Goal: Task Accomplishment & Management: Use online tool/utility

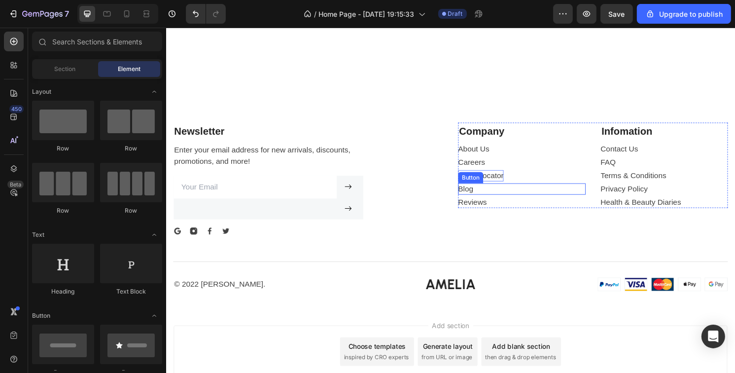
scroll to position [1983, 0]
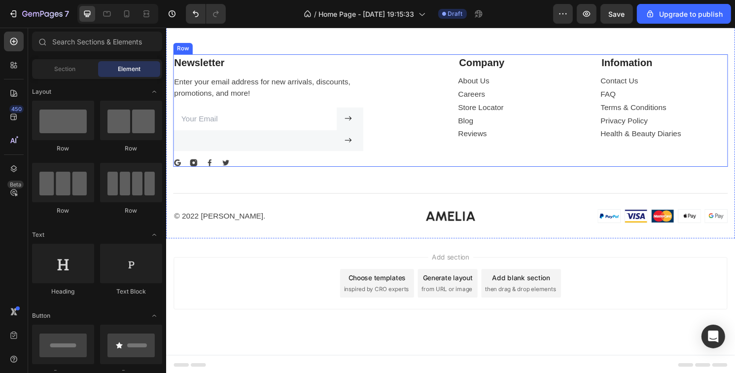
click at [404, 171] on div "Newsletter Text block Enter your email address for new arrivals, discounts, pro…" at bounding box center [313, 113] width 281 height 117
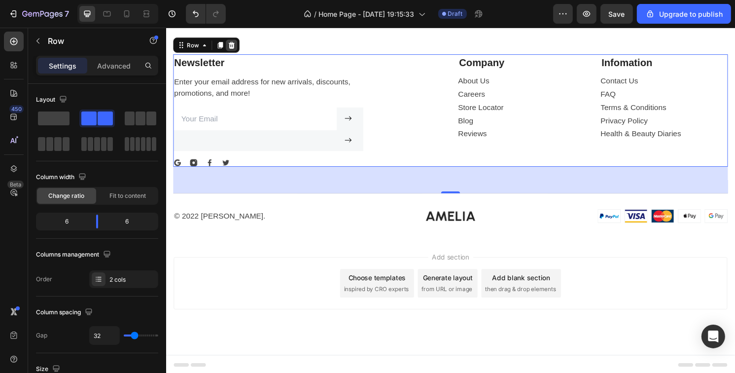
click at [234, 50] on icon at bounding box center [234, 46] width 8 height 8
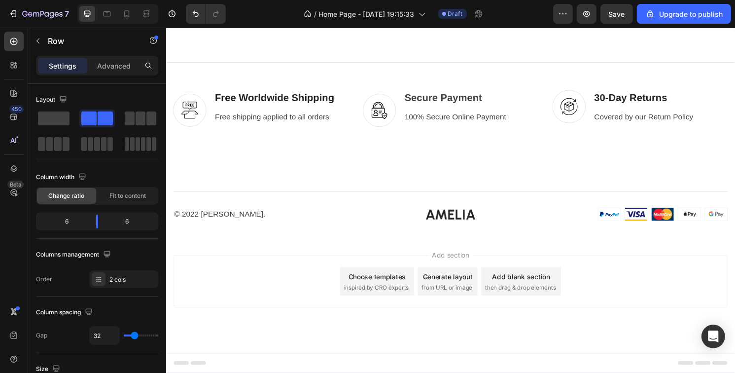
scroll to position [1938, 0]
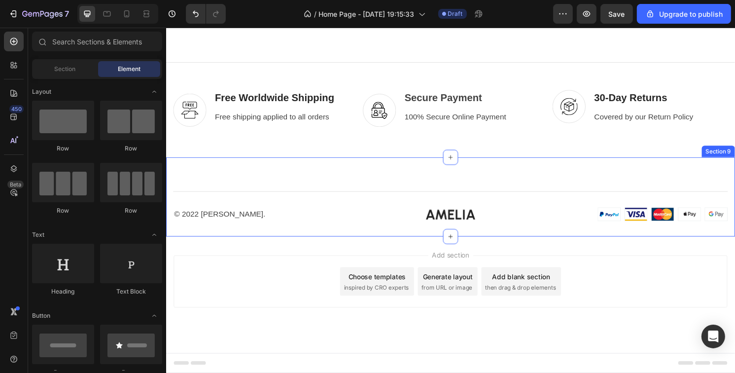
click at [361, 219] on div "© 2022 [PERSON_NAME]. Text block Image Image Row" at bounding box center [461, 213] width 577 height 31
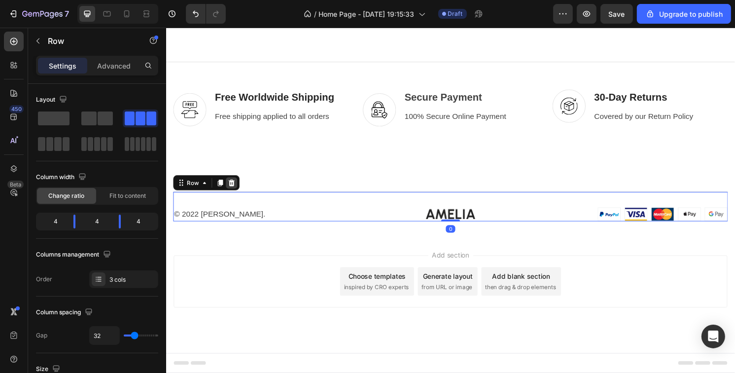
click at [235, 189] on icon at bounding box center [234, 188] width 6 height 7
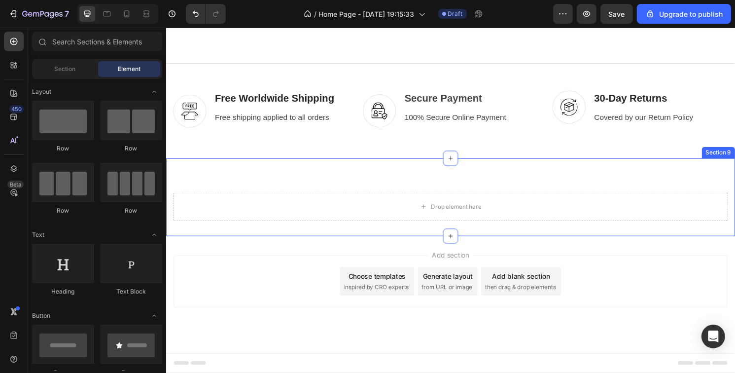
click at [330, 185] on div "Drop element here Section 9" at bounding box center [462, 204] width 592 height 81
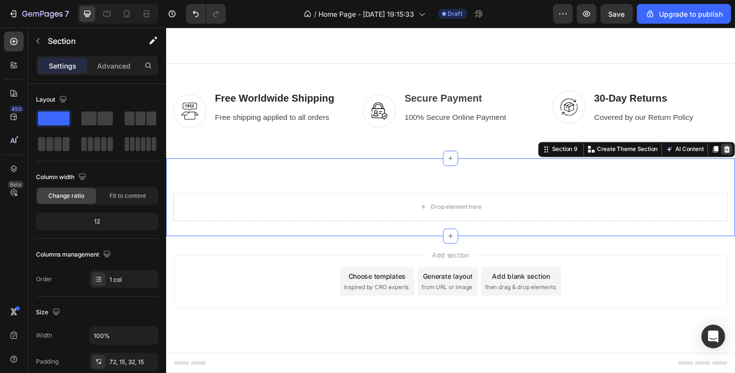
click at [735, 155] on div at bounding box center [749, 154] width 12 height 12
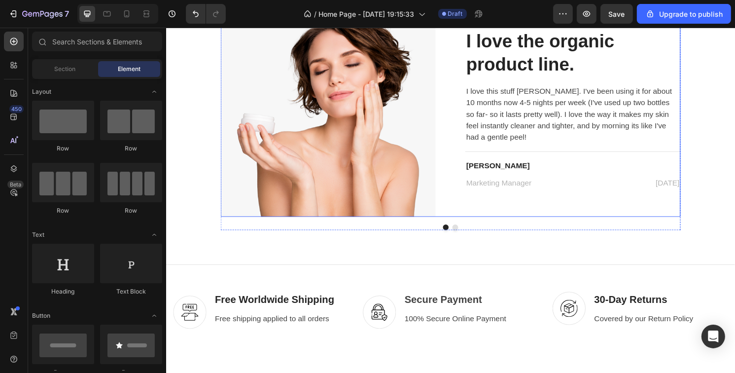
scroll to position [1609, 0]
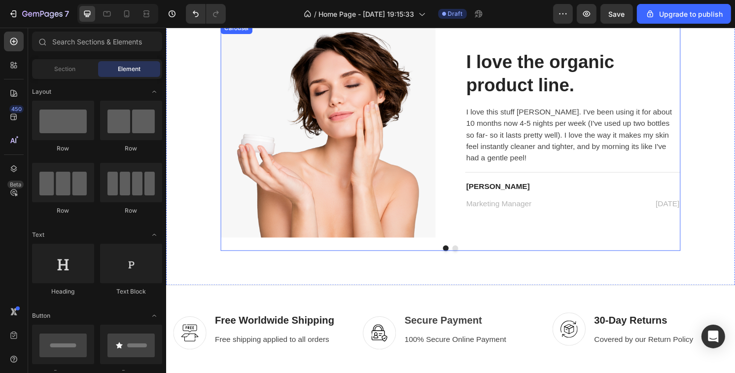
click at [463, 257] on button "Dot" at bounding box center [466, 257] width 6 height 6
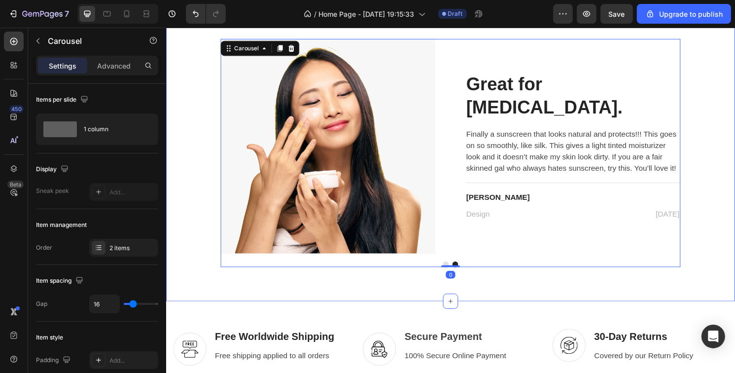
scroll to position [1560, 0]
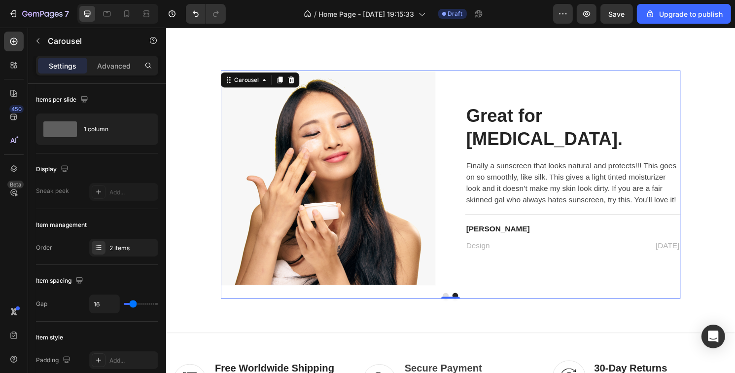
click at [454, 304] on button "Dot" at bounding box center [457, 306] width 6 height 6
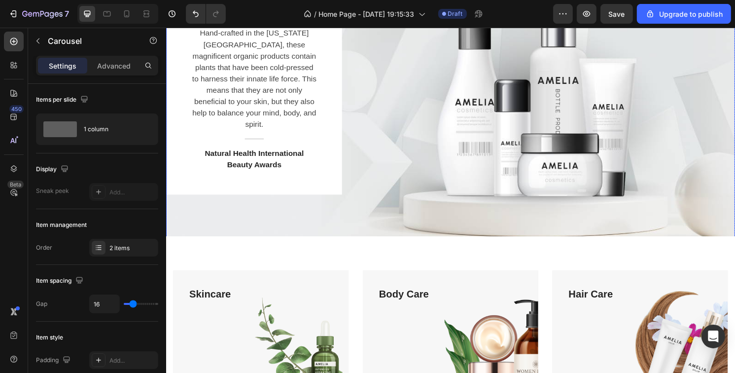
scroll to position [0, 0]
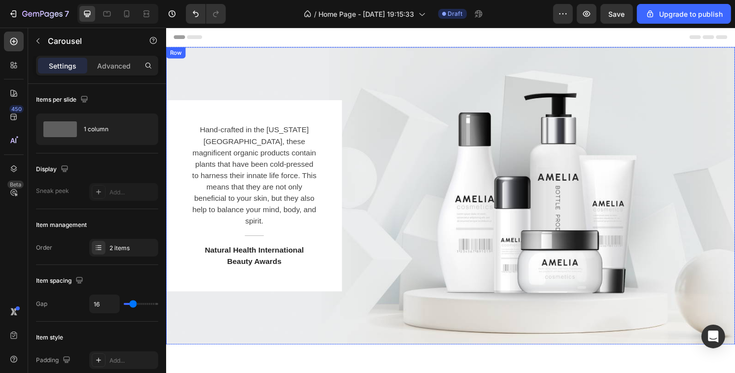
click at [391, 131] on div "Hand-crafted in the [US_STATE][GEOGRAPHIC_DATA], these magnificent organic prod…" at bounding box center [462, 202] width 592 height 199
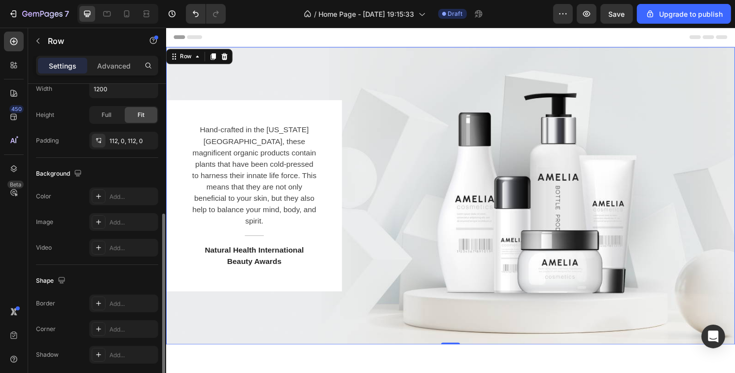
scroll to position [283, 0]
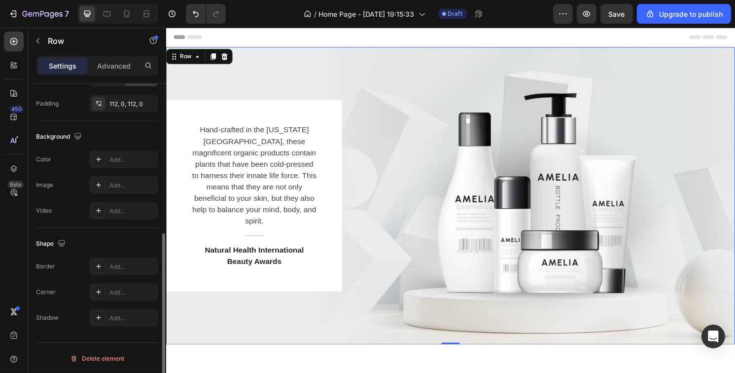
click at [225, 75] on div "Hand-crafted in the [US_STATE][GEOGRAPHIC_DATA], these magnificent organic prod…" at bounding box center [462, 202] width 592 height 309
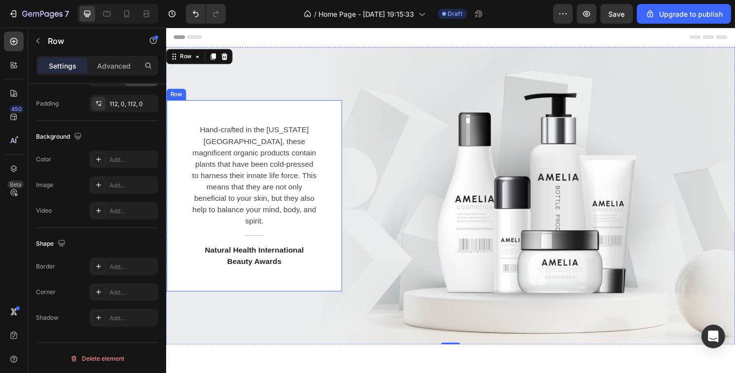
click at [330, 140] on div "Hand-crafted in the [US_STATE][GEOGRAPHIC_DATA], these magnificent organic prod…" at bounding box center [257, 202] width 182 height 199
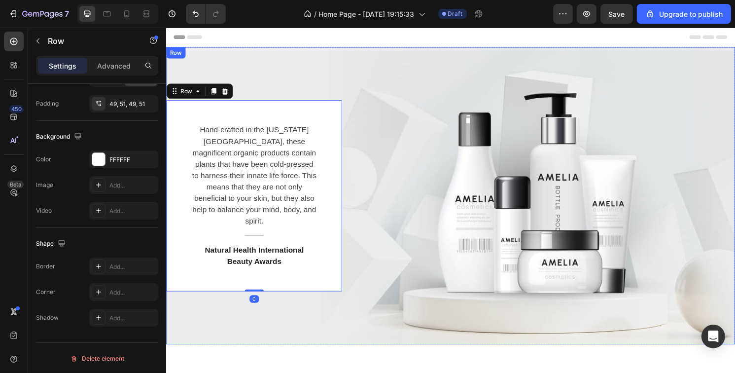
click at [408, 125] on div "Hand-crafted in the [US_STATE][GEOGRAPHIC_DATA], these magnificent organic prod…" at bounding box center [462, 202] width 592 height 199
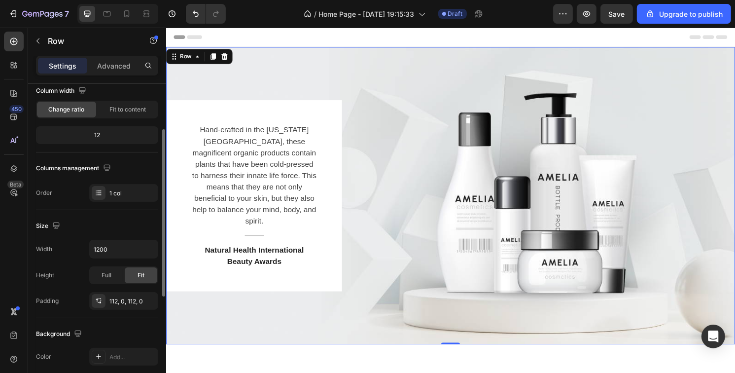
scroll to position [0, 0]
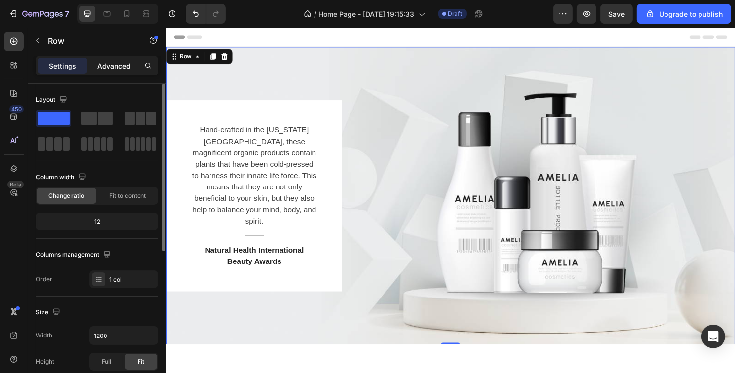
click at [106, 65] on p "Advanced" at bounding box center [114, 66] width 34 height 10
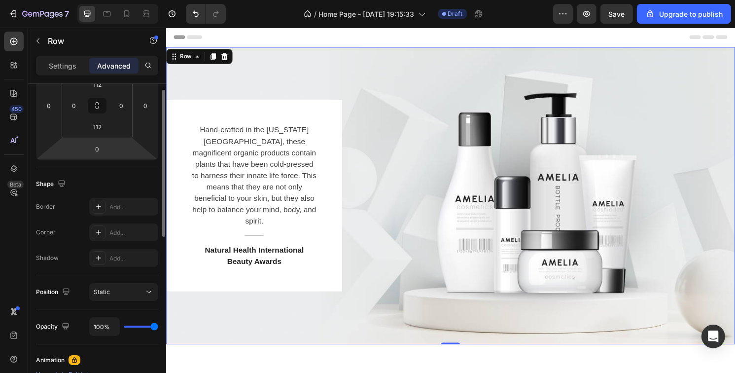
scroll to position [120, 0]
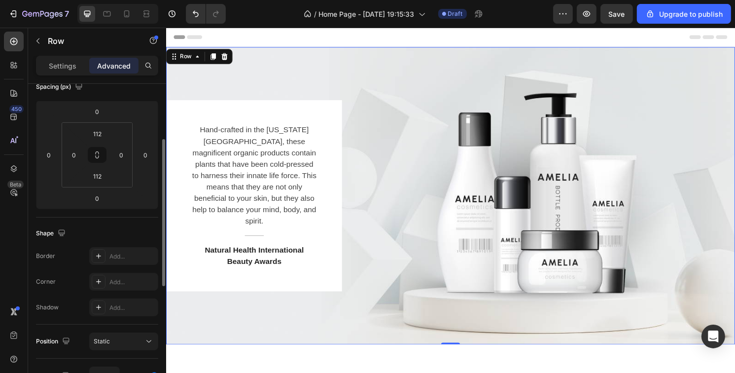
click at [459, 128] on div "Hand-crafted in the [US_STATE][GEOGRAPHIC_DATA], these magnificent organic prod…" at bounding box center [462, 202] width 592 height 199
click at [585, 155] on div "Hand-crafted in the [US_STATE][GEOGRAPHIC_DATA], these magnificent organic prod…" at bounding box center [462, 202] width 592 height 199
click at [227, 314] on div "Hand-crafted in the [US_STATE][GEOGRAPHIC_DATA], these magnificent organic prod…" at bounding box center [462, 202] width 592 height 309
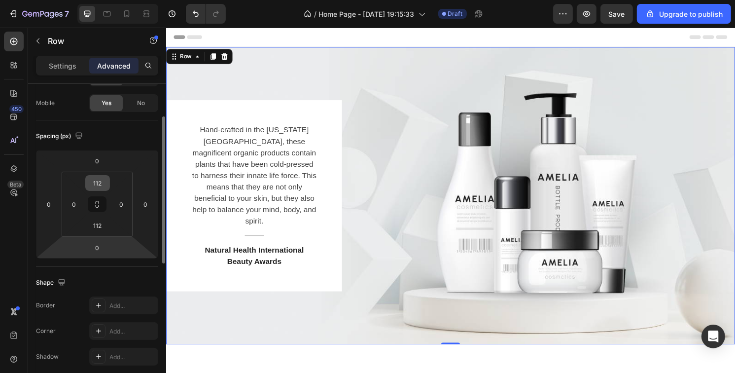
scroll to position [0, 0]
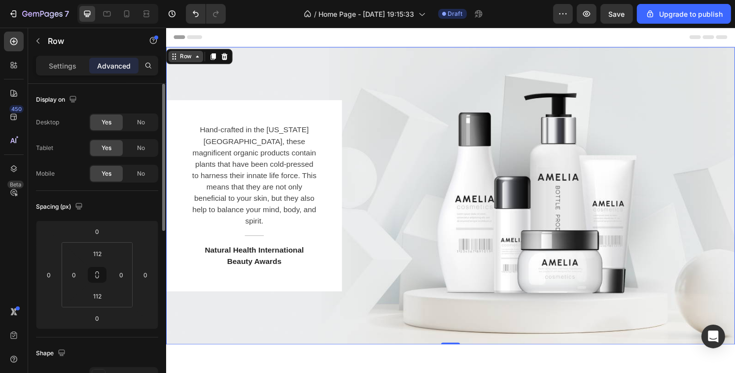
click at [183, 59] on div "Row" at bounding box center [186, 57] width 16 height 9
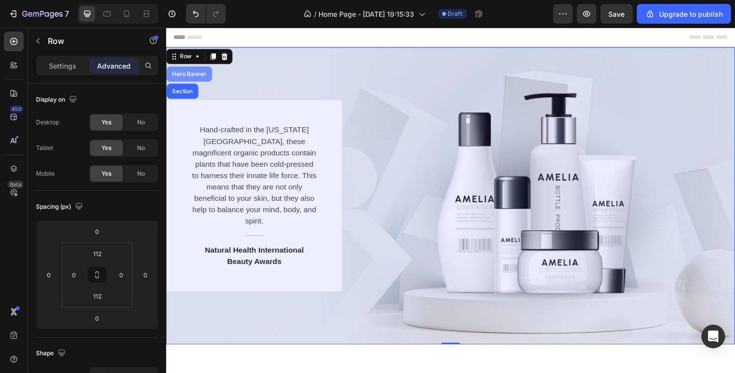
click at [189, 79] on div "Hero Banner" at bounding box center [189, 76] width 47 height 16
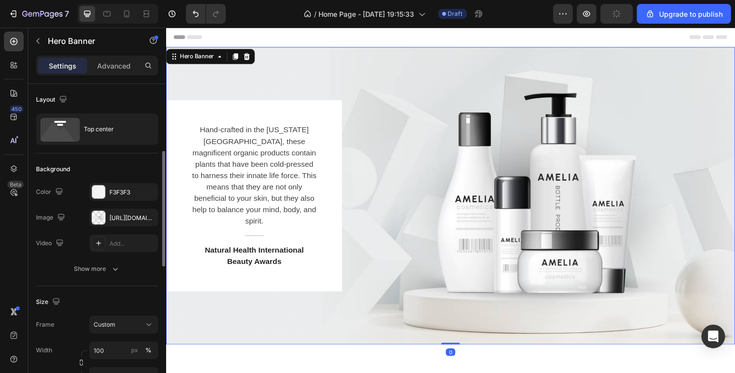
scroll to position [49, 0]
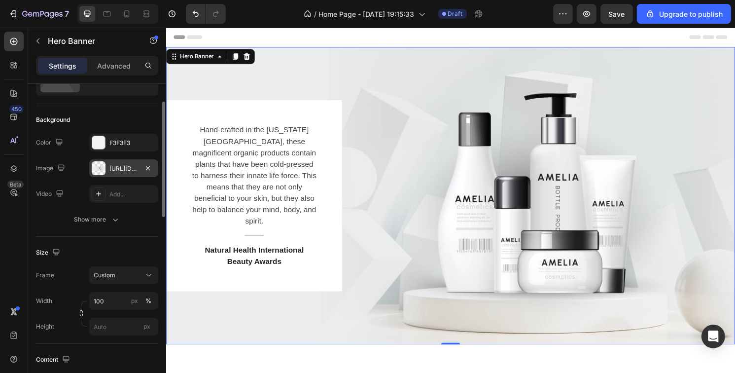
click at [100, 172] on div at bounding box center [99, 168] width 14 height 14
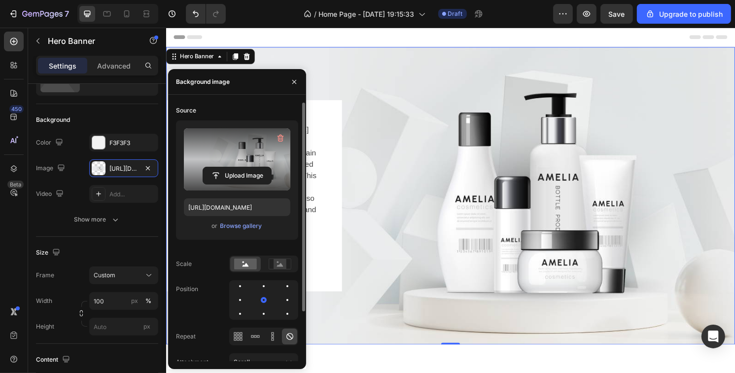
click at [242, 148] on label at bounding box center [237, 159] width 106 height 62
click at [242, 167] on input "file" at bounding box center [237, 175] width 68 height 17
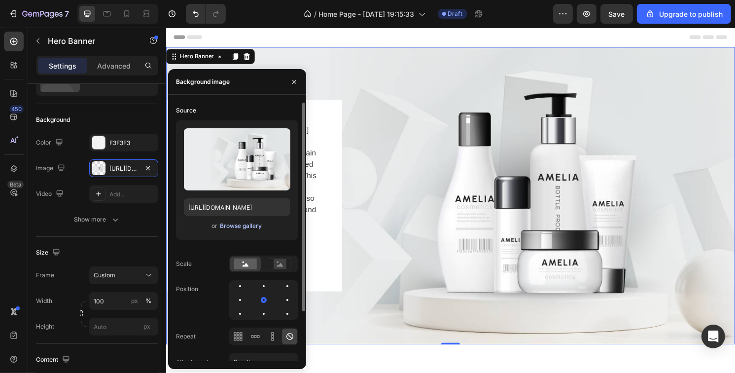
click at [226, 225] on div "Browse gallery" at bounding box center [241, 225] width 42 height 9
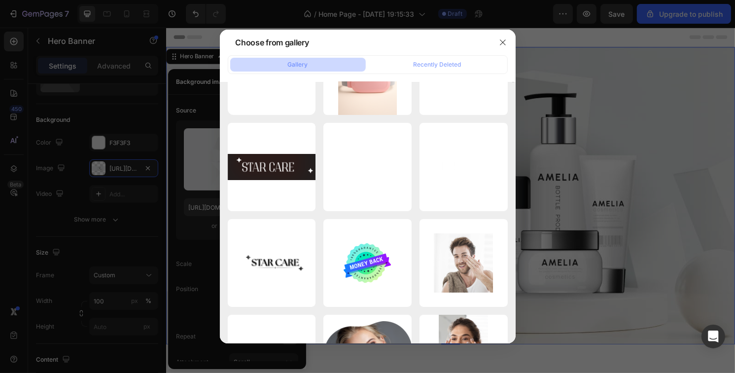
scroll to position [0, 0]
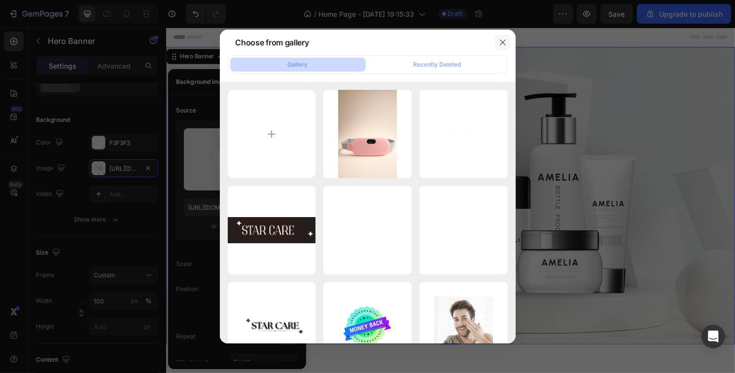
click at [504, 41] on icon "button" at bounding box center [502, 42] width 5 height 5
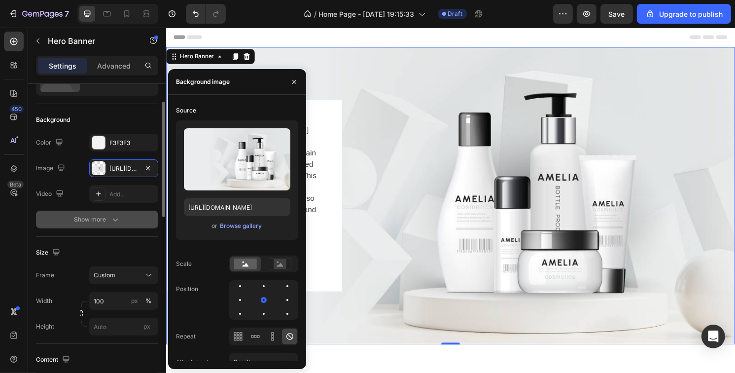
click at [90, 212] on button "Show more" at bounding box center [97, 220] width 122 height 18
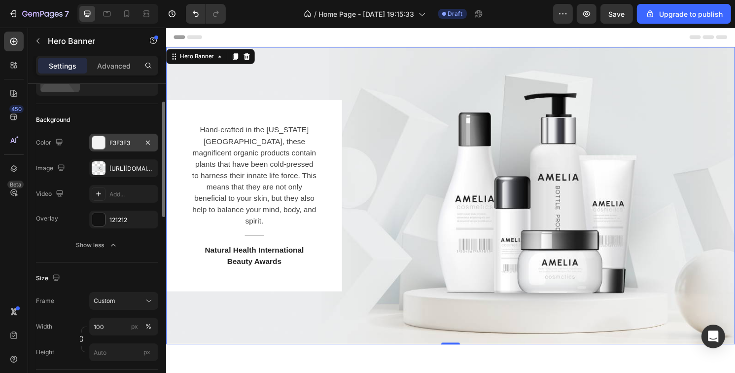
click at [109, 145] on div "F3F3F3" at bounding box center [123, 143] width 29 height 9
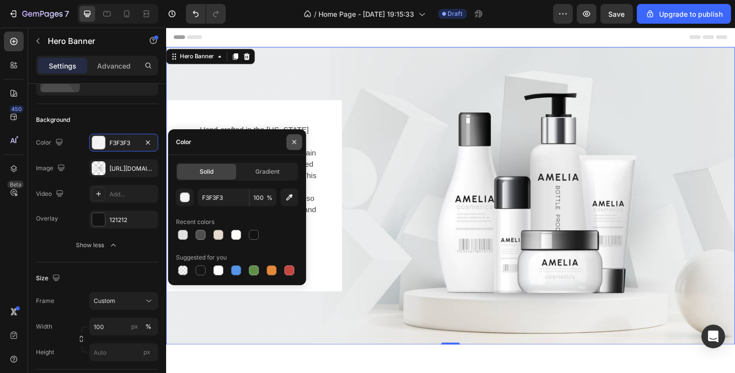
click at [293, 140] on icon "button" at bounding box center [294, 142] width 4 height 4
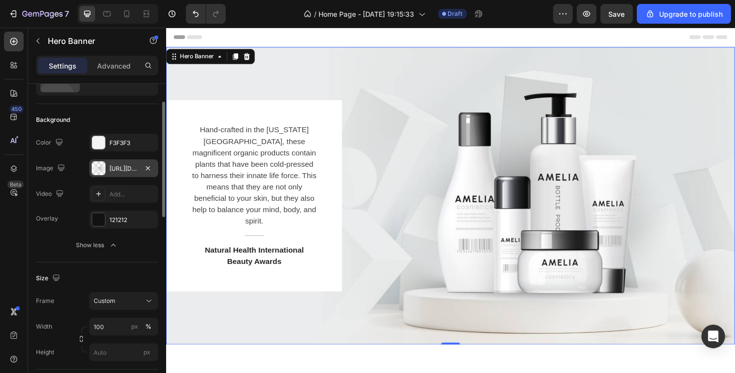
click at [100, 171] on div at bounding box center [99, 168] width 14 height 14
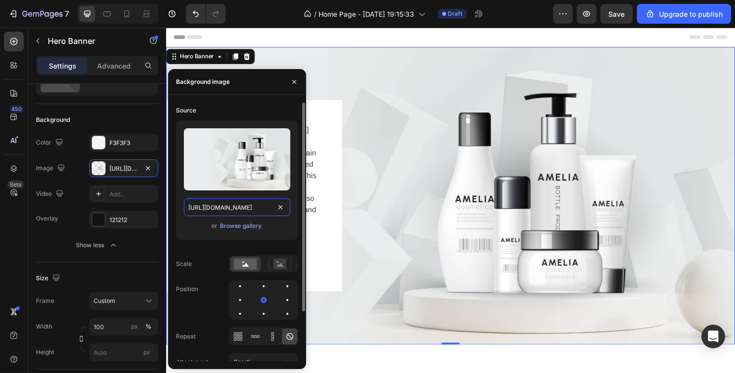
click at [224, 208] on input "[URL][DOMAIN_NAME]" at bounding box center [237, 207] width 106 height 18
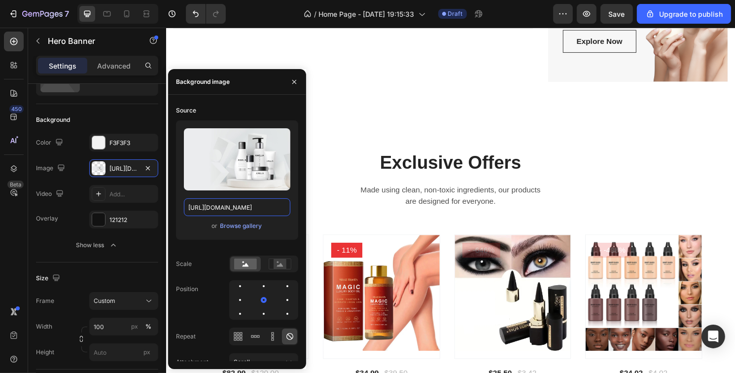
scroll to position [1232, 0]
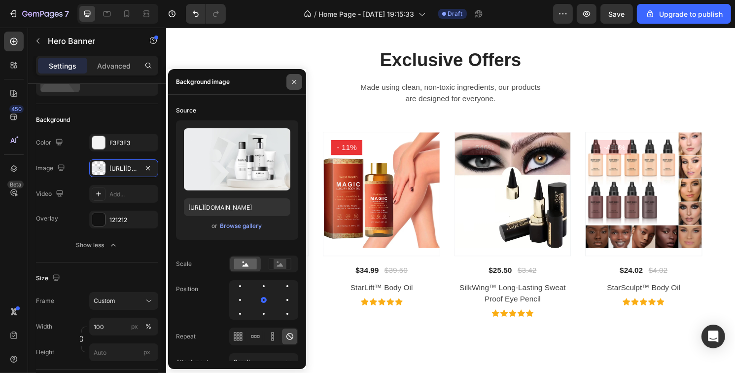
click at [295, 83] on icon "button" at bounding box center [294, 81] width 4 height 4
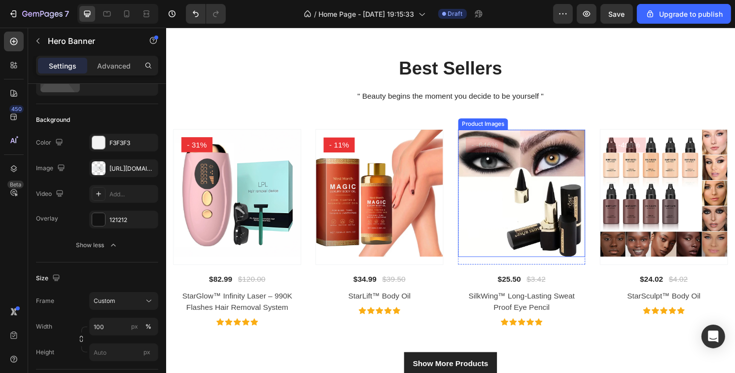
scroll to position [672, 0]
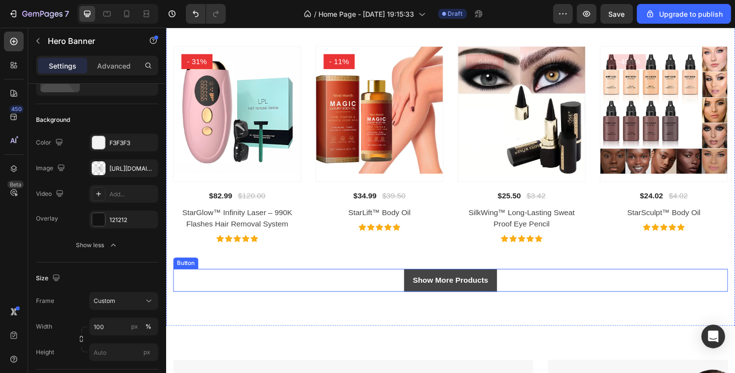
click at [415, 290] on link "Show More Products" at bounding box center [461, 291] width 96 height 24
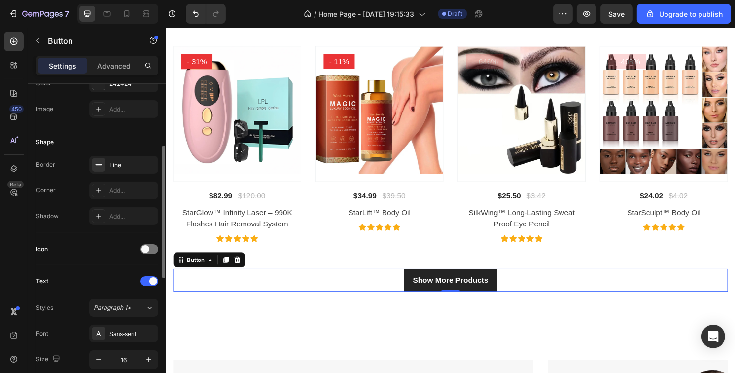
scroll to position [197, 0]
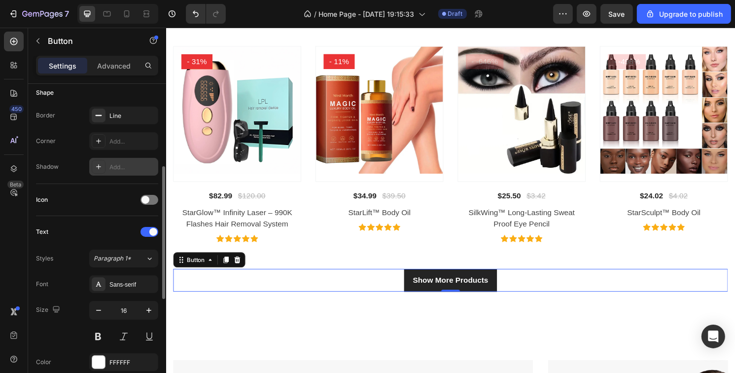
click at [101, 165] on icon at bounding box center [99, 167] width 8 height 8
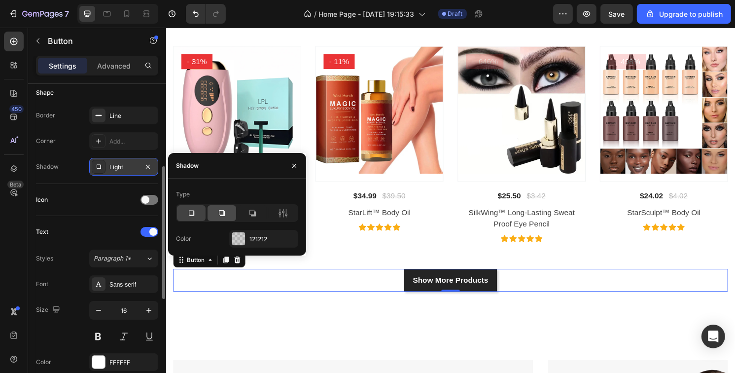
click at [219, 211] on icon at bounding box center [222, 213] width 10 height 10
click at [76, 186] on div "Icon" at bounding box center [97, 200] width 122 height 32
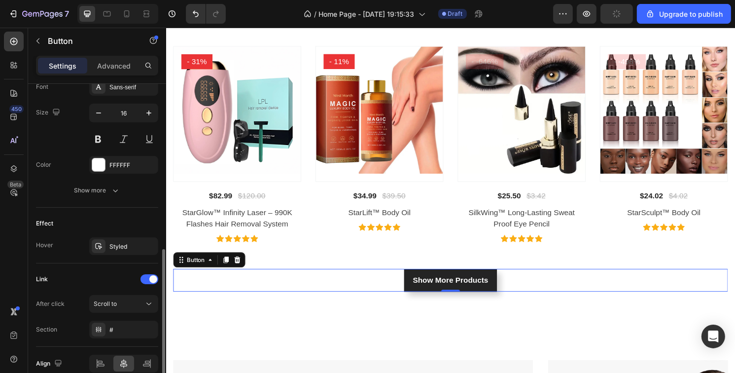
scroll to position [440, 0]
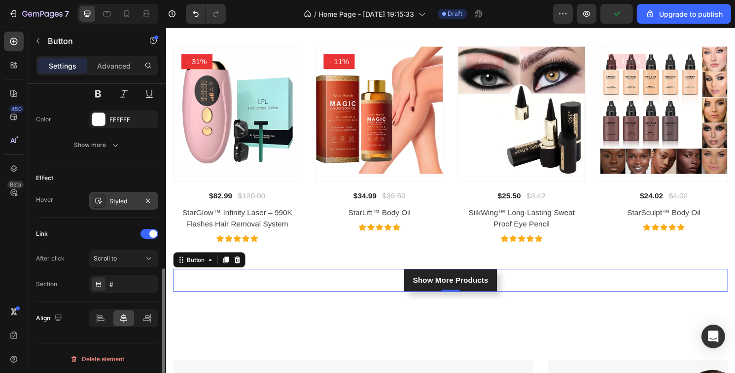
click at [101, 201] on icon at bounding box center [98, 201] width 7 height 6
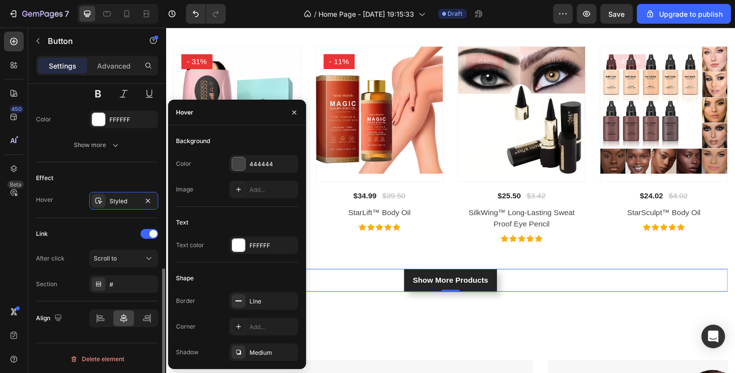
click at [68, 201] on div "Hover Styled" at bounding box center [97, 201] width 122 height 18
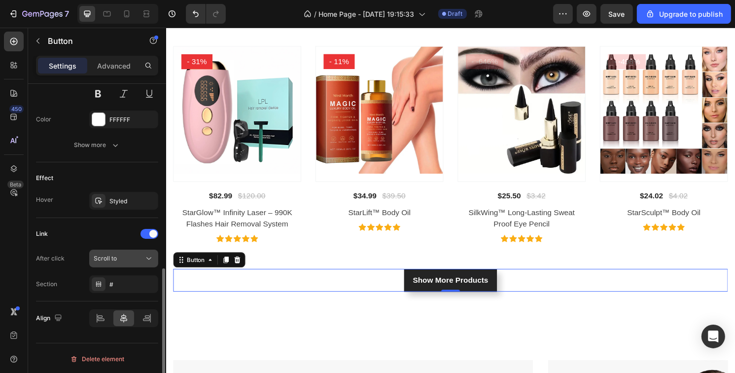
click at [115, 257] on span "Scroll to" at bounding box center [105, 257] width 23 height 7
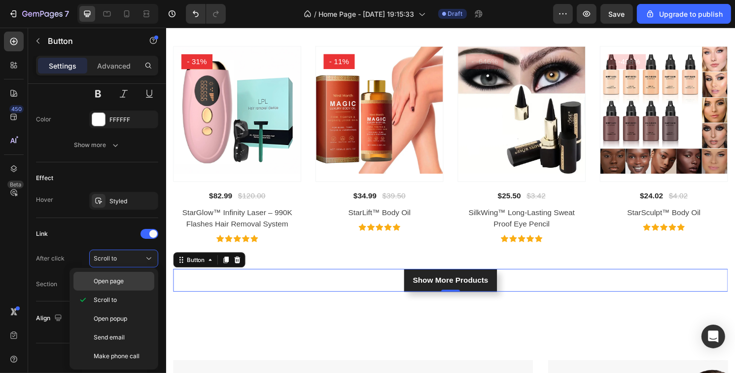
click at [117, 287] on div "Open page" at bounding box center [113, 281] width 81 height 19
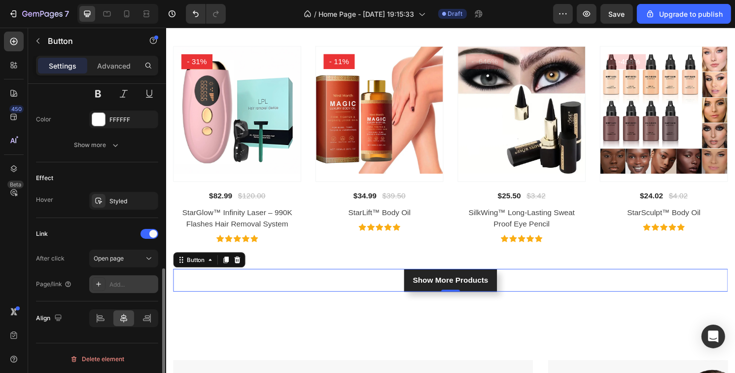
click at [103, 288] on div at bounding box center [99, 284] width 14 height 14
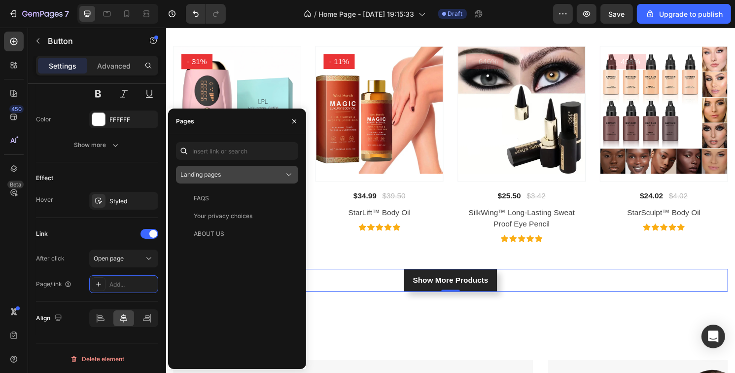
click at [274, 172] on div "Landing pages" at bounding box center [232, 174] width 104 height 9
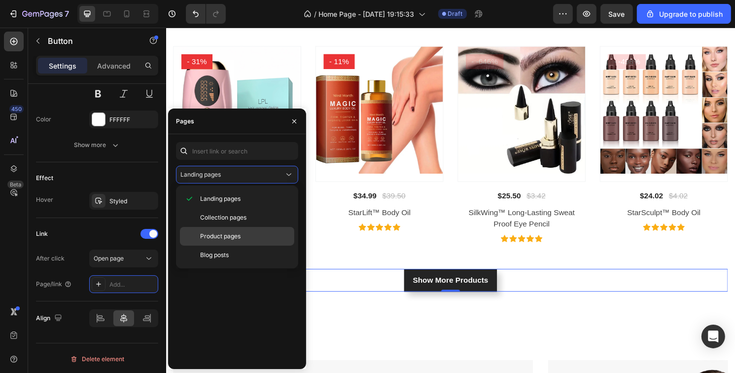
click at [248, 237] on p "Product pages" at bounding box center [245, 236] width 90 height 9
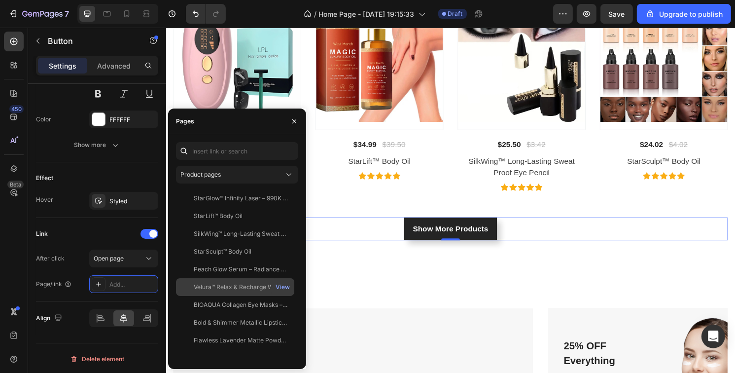
scroll to position [672, 0]
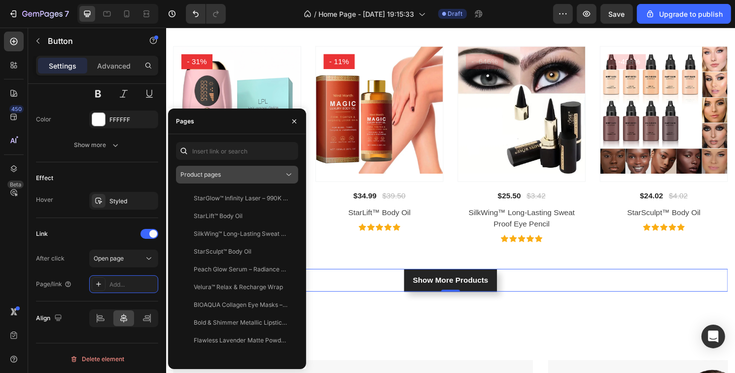
click at [228, 172] on div "Product pages" at bounding box center [232, 174] width 104 height 9
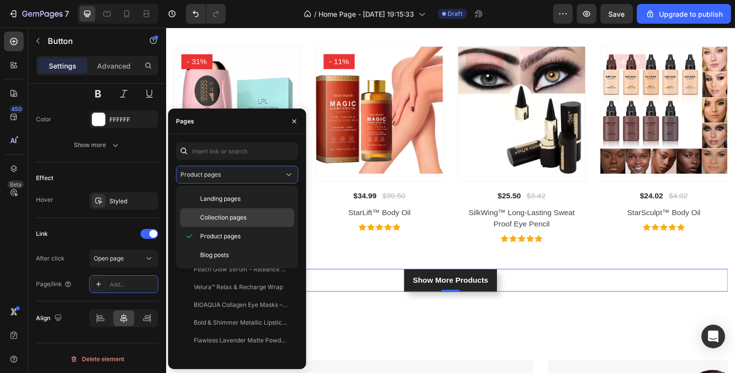
click at [226, 220] on span "Collection pages" at bounding box center [223, 217] width 46 height 9
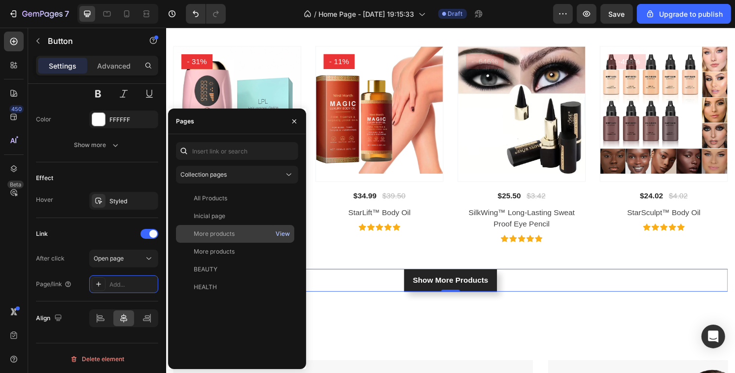
click at [281, 235] on div "View" at bounding box center [283, 233] width 14 height 9
click at [241, 233] on div "More products" at bounding box center [235, 233] width 110 height 9
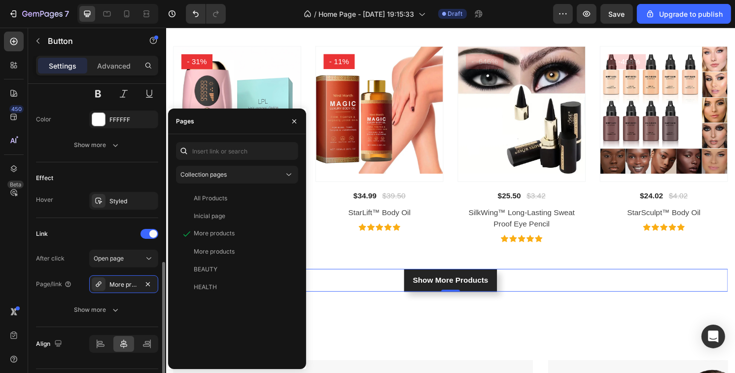
click at [78, 243] on div "Link After click Open page Page/link More products Show more" at bounding box center [97, 272] width 122 height 93
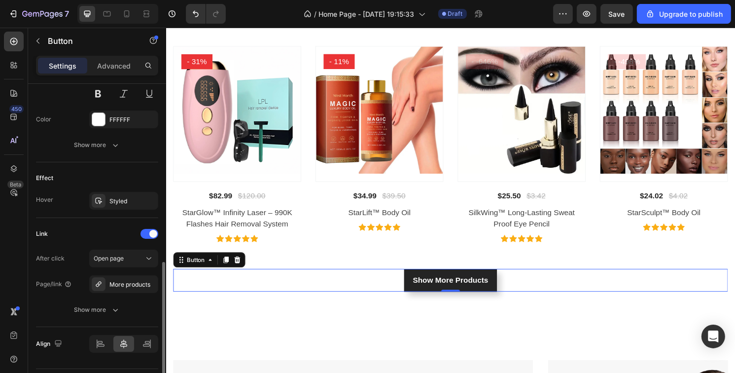
scroll to position [465, 0]
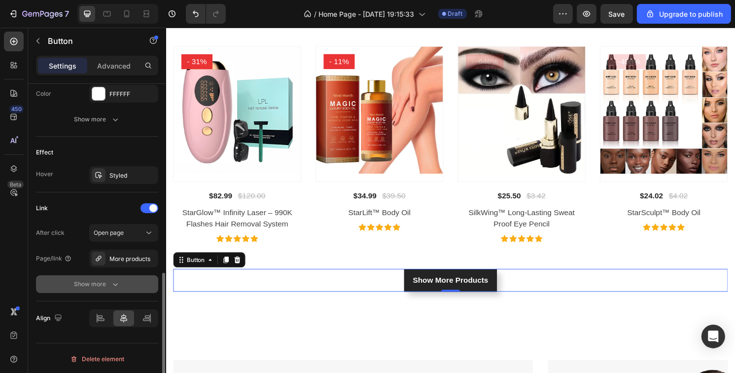
click at [94, 287] on button "Show more" at bounding box center [97, 284] width 122 height 18
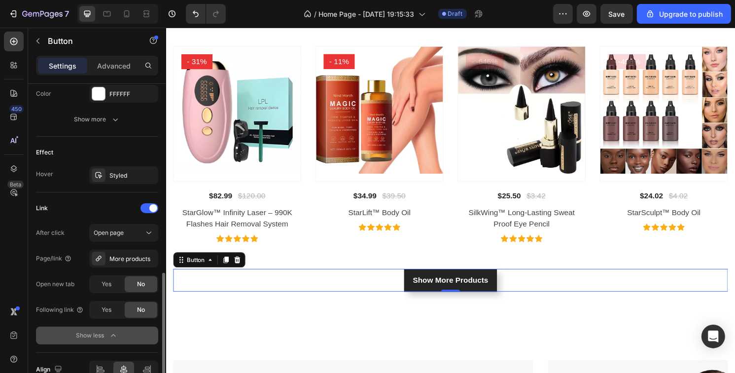
click at [92, 339] on button "Show less" at bounding box center [97, 335] width 122 height 18
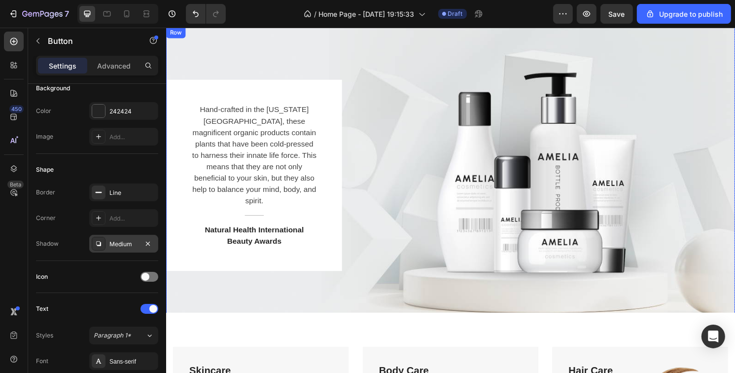
scroll to position [0, 0]
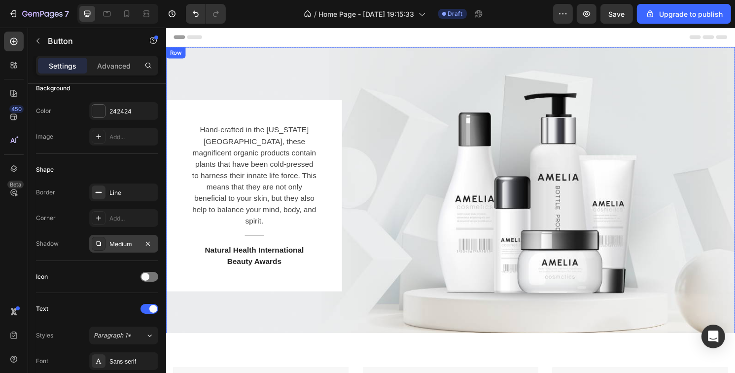
click at [423, 199] on div "Hand-crafted in the [US_STATE][GEOGRAPHIC_DATA], these magnificent organic prod…" at bounding box center [462, 202] width 592 height 199
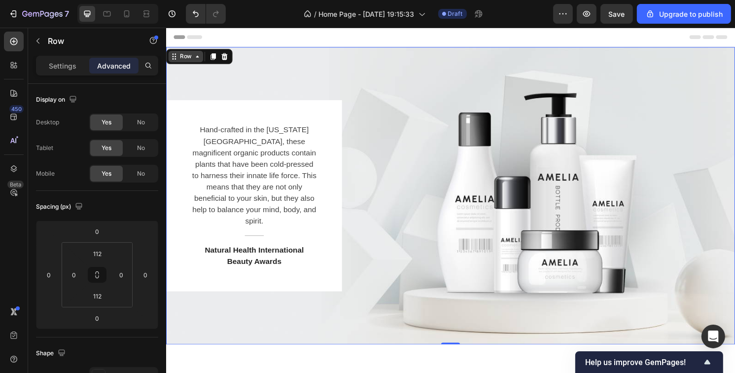
click at [186, 59] on div "Row" at bounding box center [186, 57] width 16 height 9
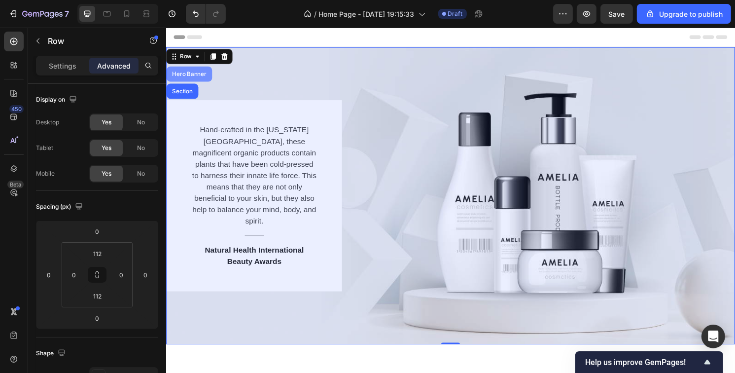
click at [190, 78] on div "Hero Banner" at bounding box center [189, 76] width 39 height 6
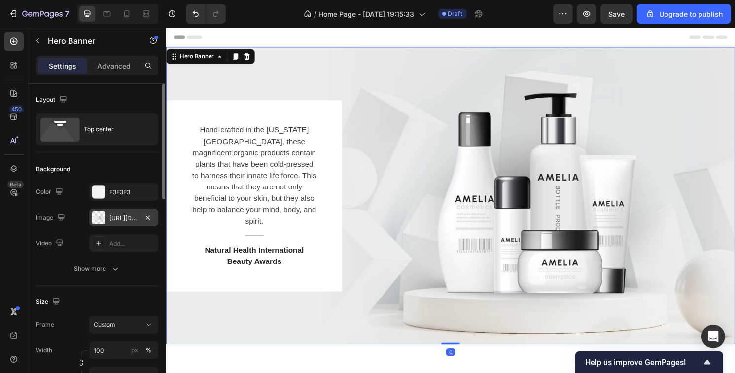
click at [120, 218] on div "[URL][DOMAIN_NAME]" at bounding box center [123, 217] width 29 height 9
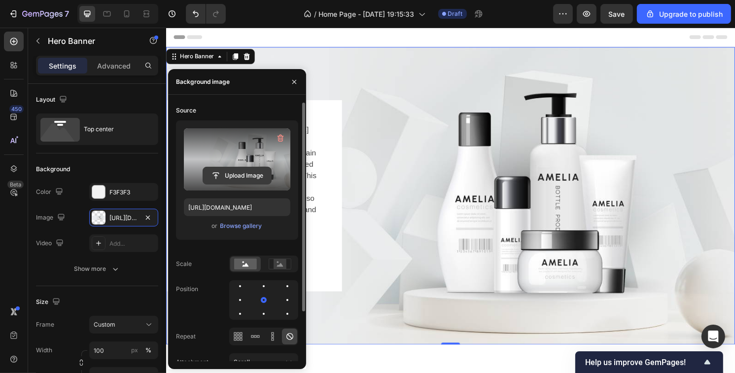
click at [232, 173] on input "file" at bounding box center [237, 175] width 68 height 17
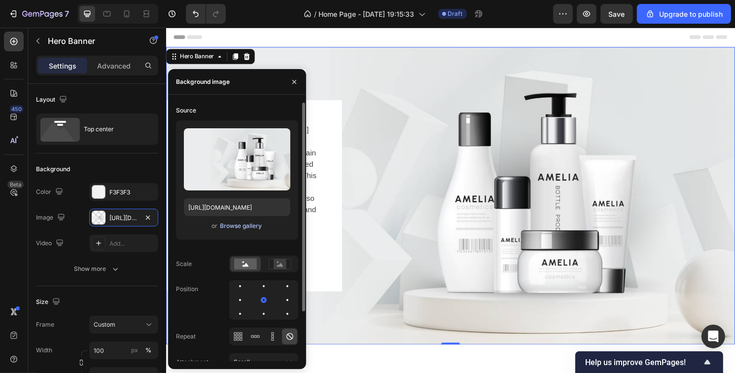
click at [228, 225] on div "Browse gallery" at bounding box center [241, 225] width 42 height 9
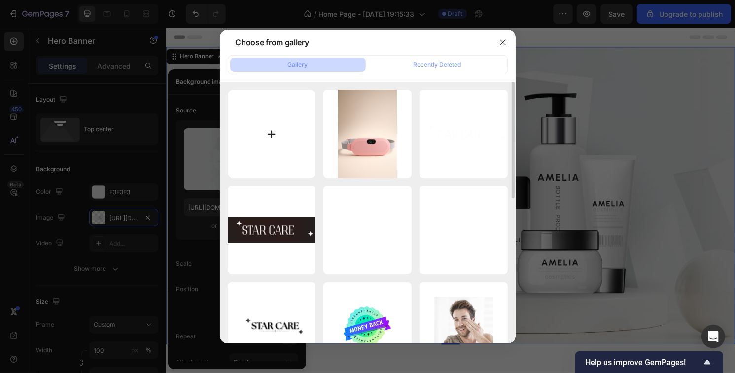
click at [254, 135] on input "file" at bounding box center [272, 134] width 88 height 88
type input "C:\fakepath\Gemini_Generated_Image_2hk25w2hk25w2hk2.png"
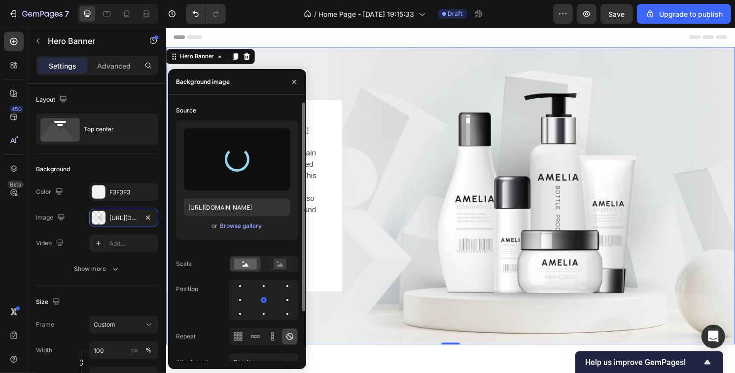
type input "[URL][DOMAIN_NAME]"
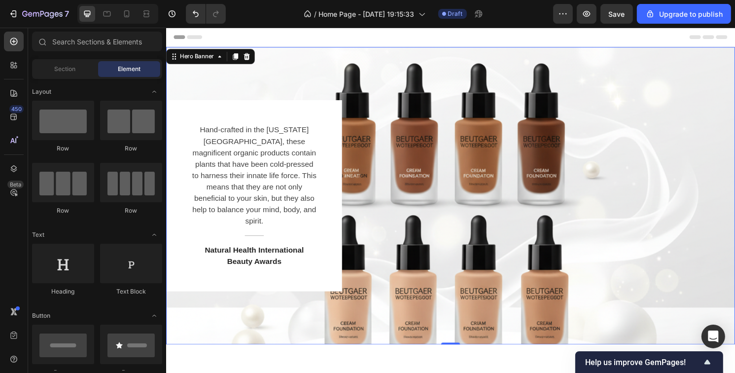
click at [359, 38] on div "Header" at bounding box center [462, 38] width 576 height 20
click at [178, 56] on div "Row" at bounding box center [176, 53] width 16 height 9
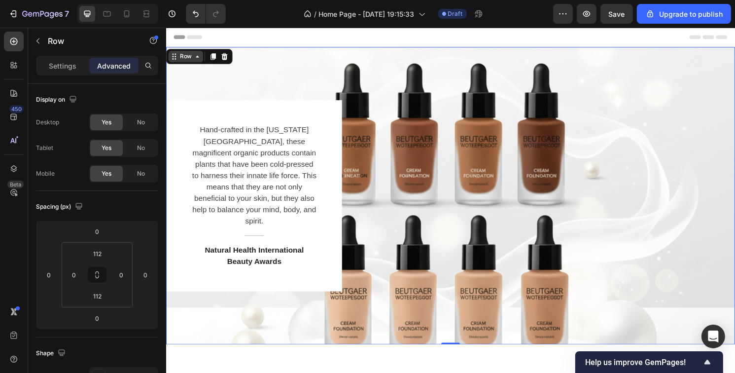
click at [185, 62] on div "Row" at bounding box center [186, 58] width 36 height 12
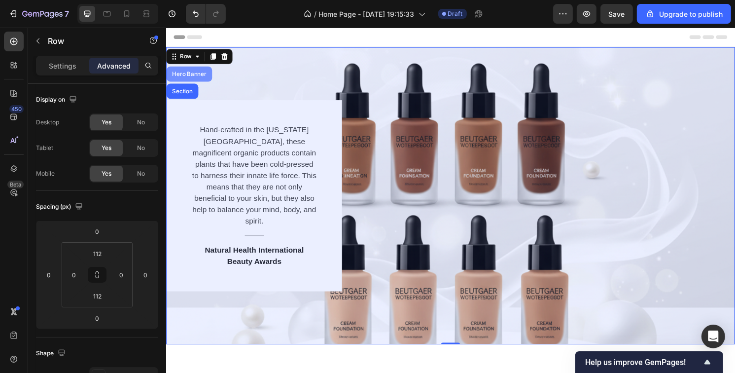
click at [188, 77] on div "Hero Banner" at bounding box center [189, 76] width 39 height 6
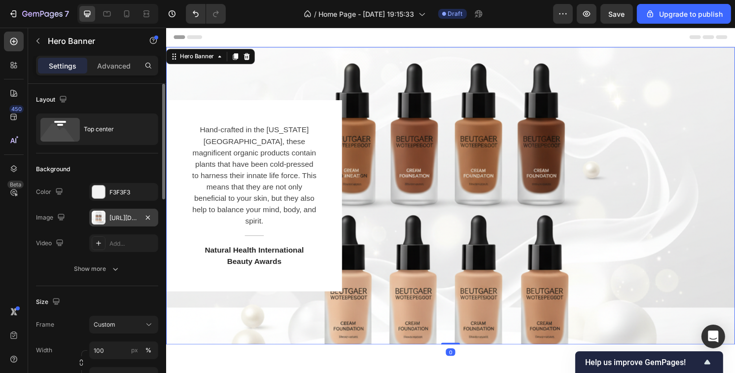
click at [111, 213] on div "[URL][DOMAIN_NAME]" at bounding box center [123, 217] width 29 height 9
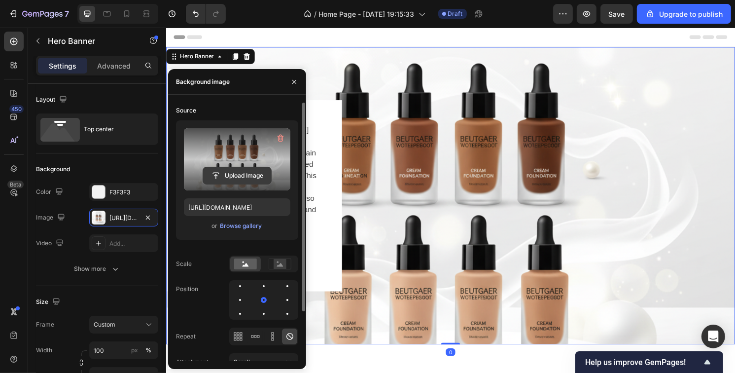
click at [238, 176] on input "file" at bounding box center [237, 175] width 68 height 17
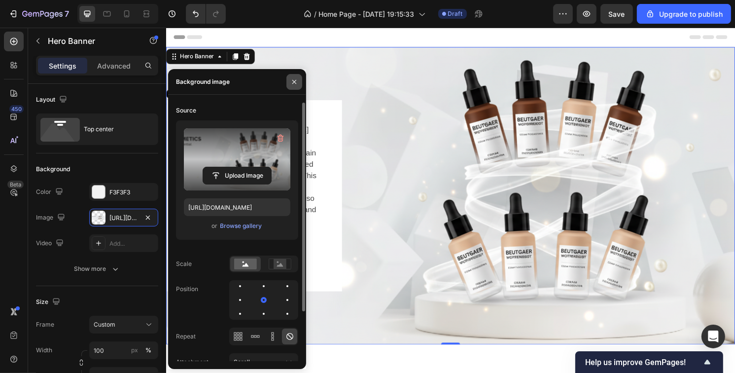
click at [291, 78] on icon "button" at bounding box center [294, 82] width 8 height 8
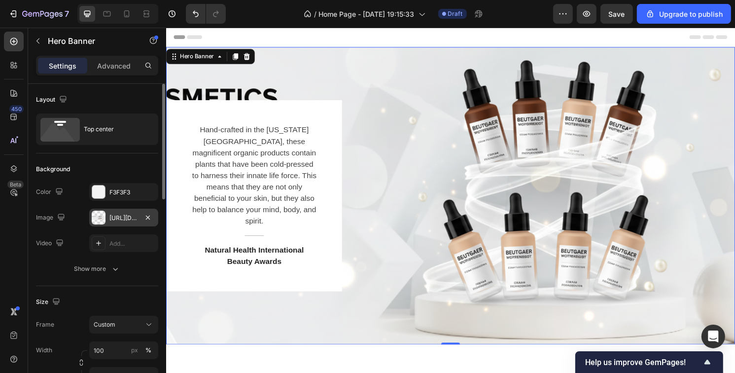
click at [110, 217] on div "[URL][DOMAIN_NAME]" at bounding box center [123, 217] width 29 height 9
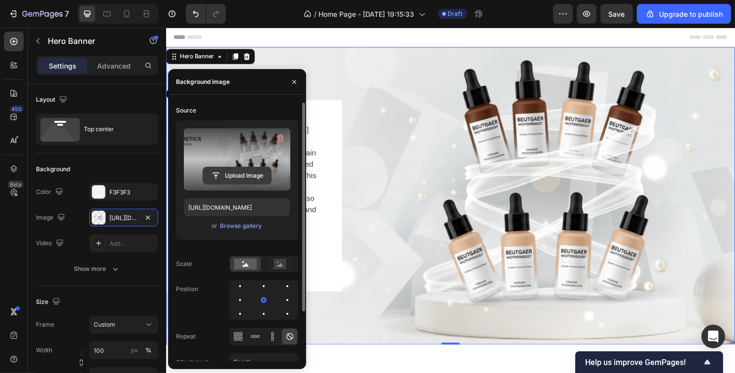
click at [257, 176] on input "file" at bounding box center [237, 175] width 68 height 17
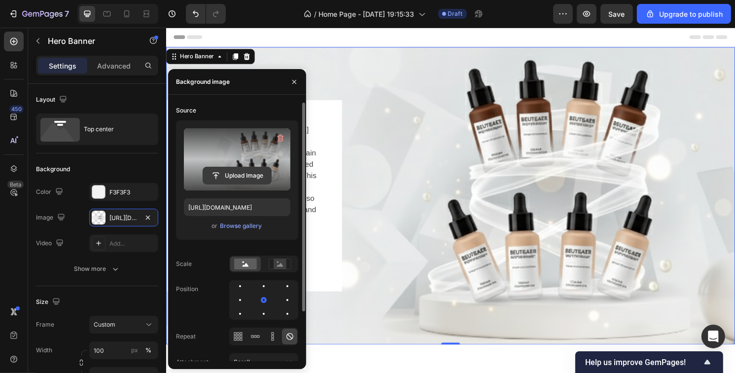
click at [252, 176] on input "file" at bounding box center [237, 175] width 68 height 17
click at [232, 176] on input "file" at bounding box center [237, 175] width 68 height 17
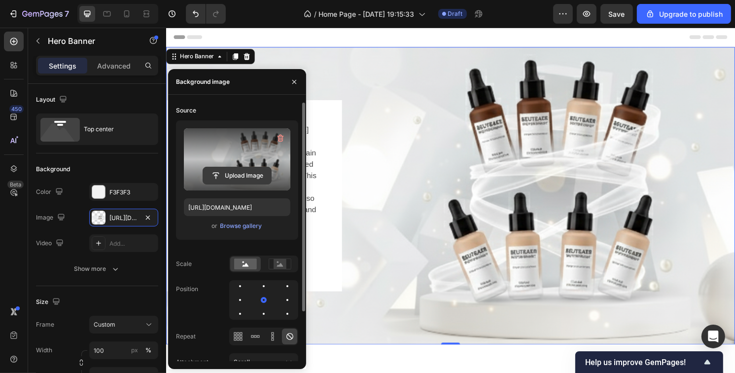
click at [237, 175] on input "file" at bounding box center [237, 175] width 68 height 17
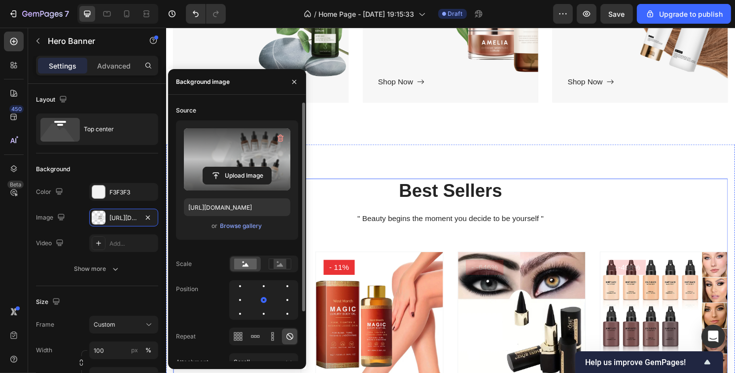
scroll to position [444, 0]
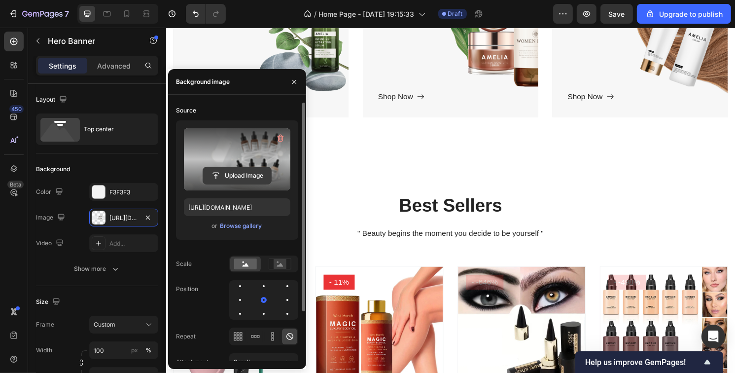
click at [233, 174] on input "file" at bounding box center [237, 175] width 68 height 17
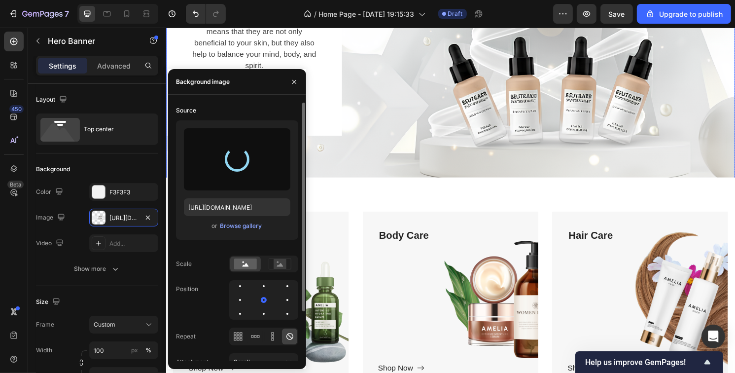
scroll to position [0, 0]
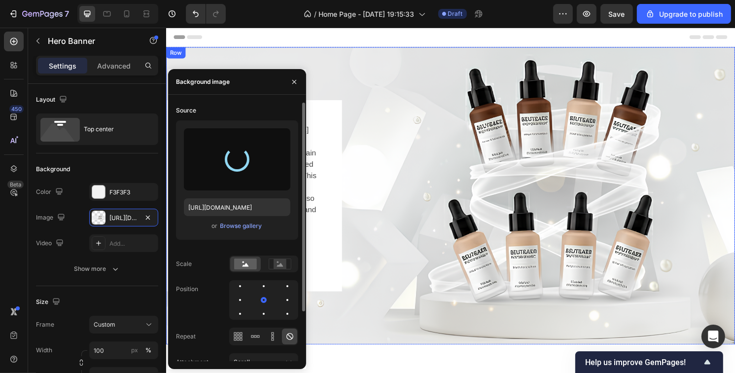
type input "[URL][DOMAIN_NAME]"
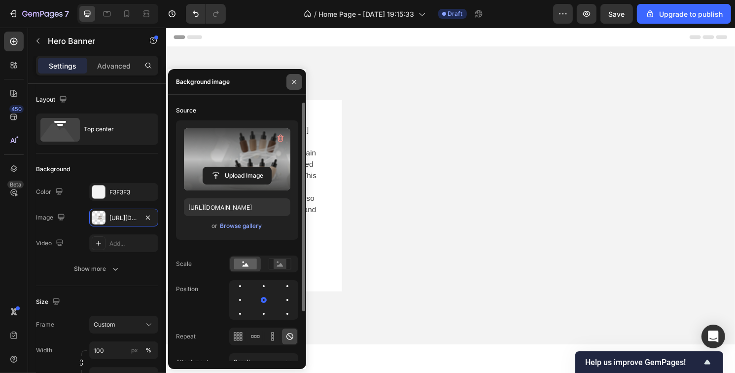
click at [291, 83] on icon "button" at bounding box center [294, 82] width 8 height 8
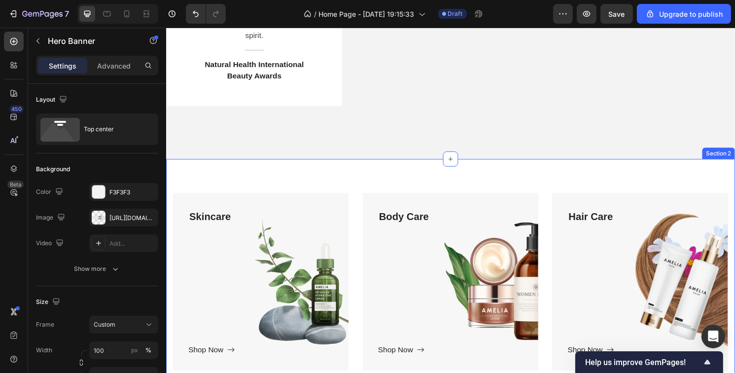
scroll to position [246, 0]
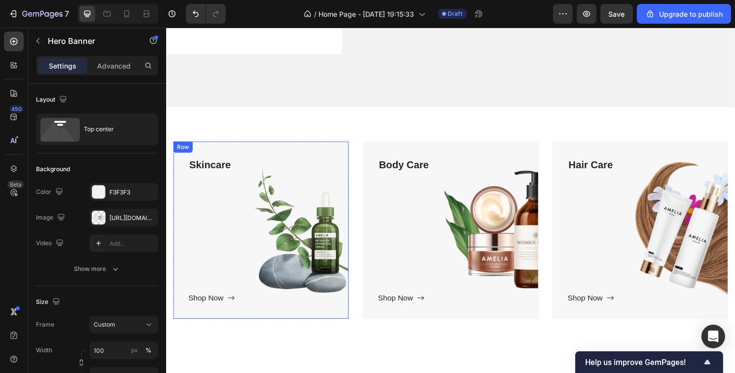
click at [181, 147] on div "Row" at bounding box center [183, 151] width 16 height 9
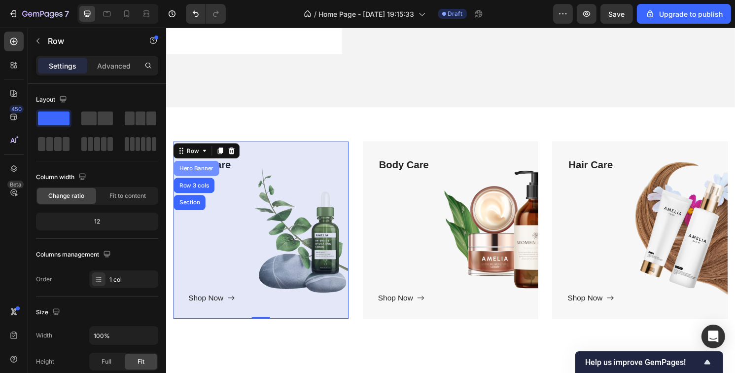
click at [194, 171] on div "Hero Banner" at bounding box center [196, 174] width 39 height 6
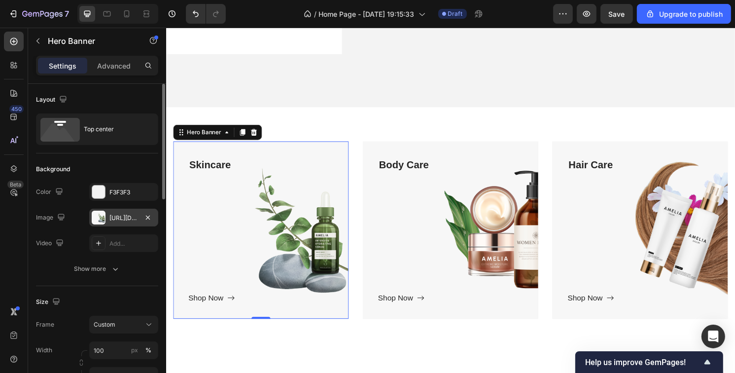
click at [120, 217] on div "[URL][DOMAIN_NAME]" at bounding box center [123, 217] width 29 height 9
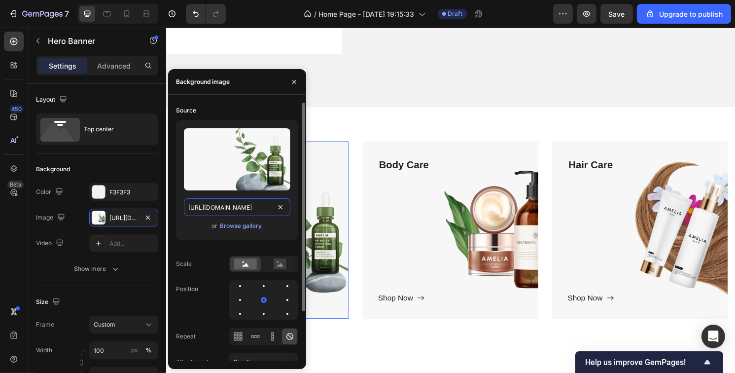
click at [242, 203] on input "[URL][DOMAIN_NAME]" at bounding box center [237, 207] width 106 height 18
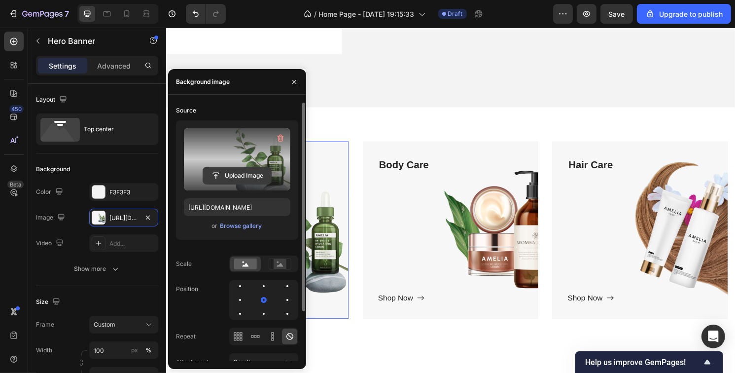
click at [241, 176] on input "file" at bounding box center [237, 175] width 68 height 17
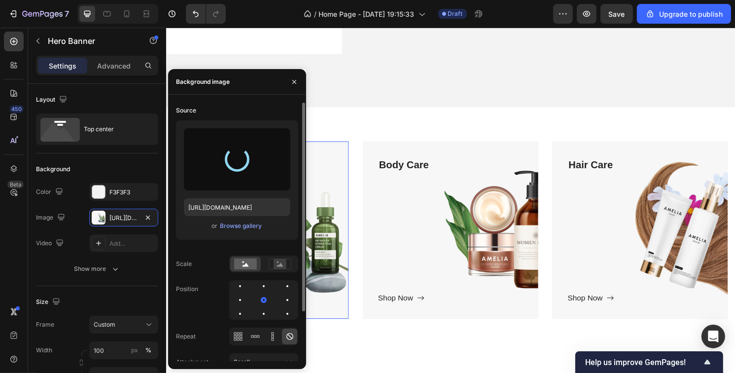
type input "[URL][DOMAIN_NAME]"
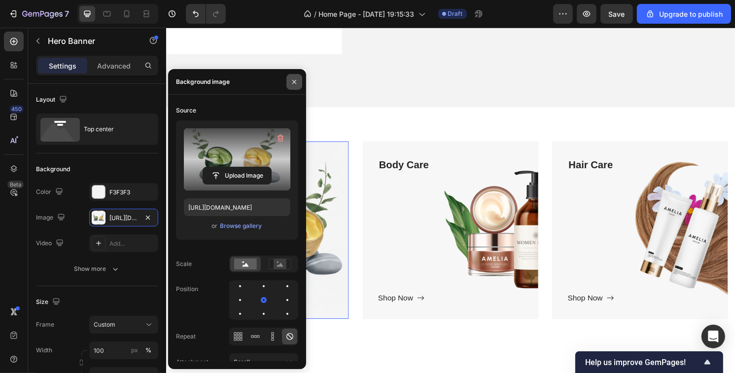
click at [295, 86] on button "button" at bounding box center [294, 82] width 16 height 16
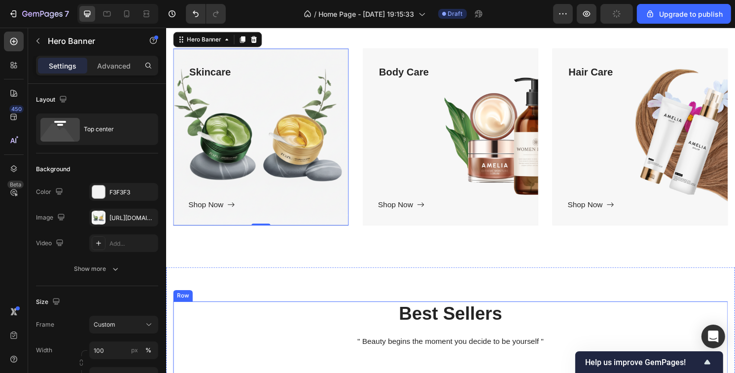
scroll to position [296, 0]
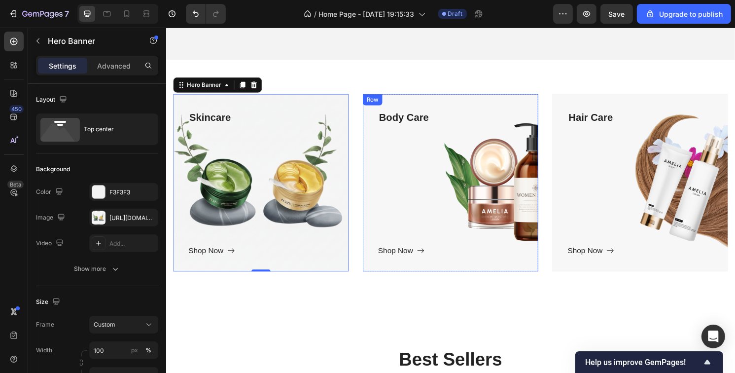
click at [375, 98] on div "Row" at bounding box center [380, 102] width 16 height 9
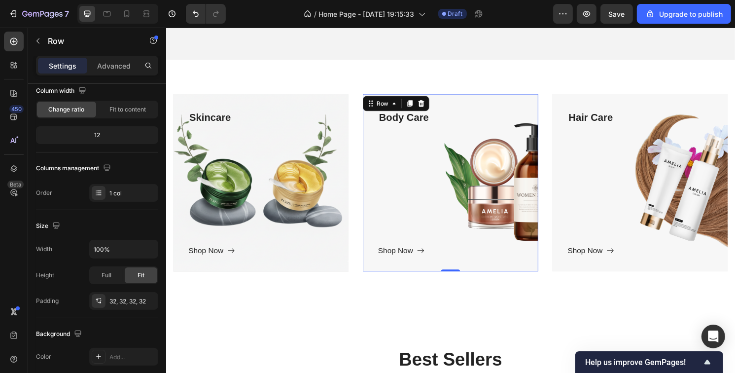
scroll to position [0, 0]
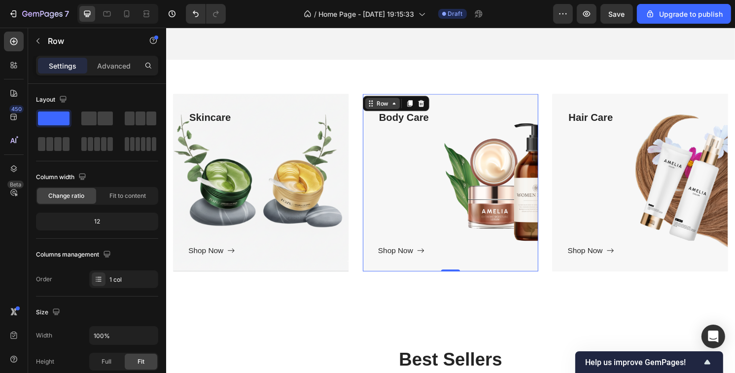
click at [388, 101] on div "Row" at bounding box center [391, 107] width 36 height 12
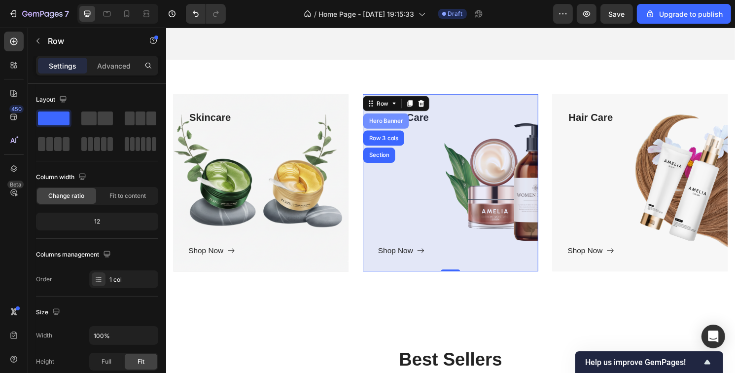
click at [392, 122] on div "Hero Banner" at bounding box center [394, 125] width 39 height 6
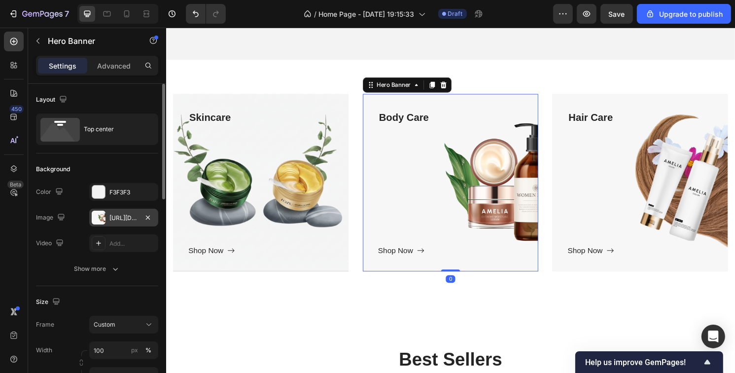
click at [113, 217] on div "[URL][DOMAIN_NAME]" at bounding box center [123, 217] width 29 height 9
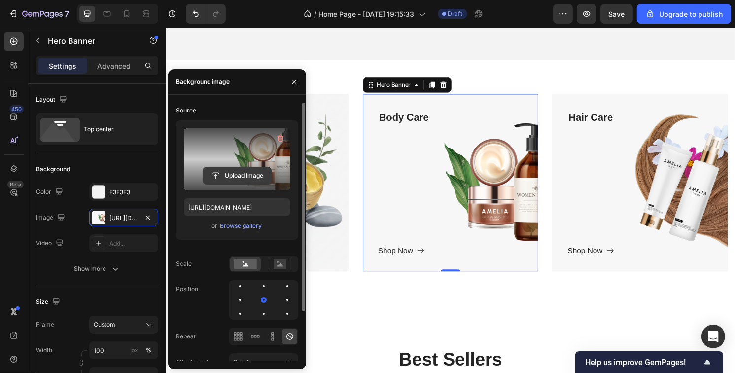
click at [225, 168] on input "file" at bounding box center [237, 175] width 68 height 17
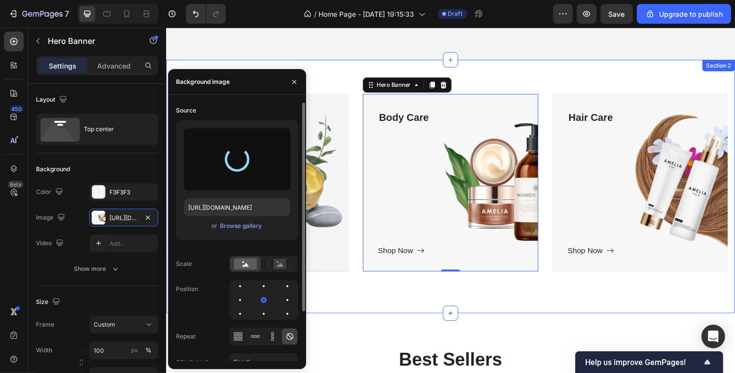
type input "[URL][DOMAIN_NAME]"
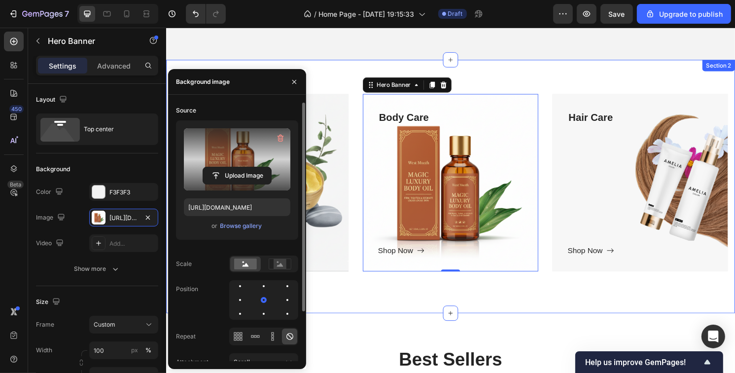
click at [349, 288] on div "Skincare Text block Shop Now Button Row Hero Banner Body Care Text block Shop N…" at bounding box center [462, 192] width 592 height 263
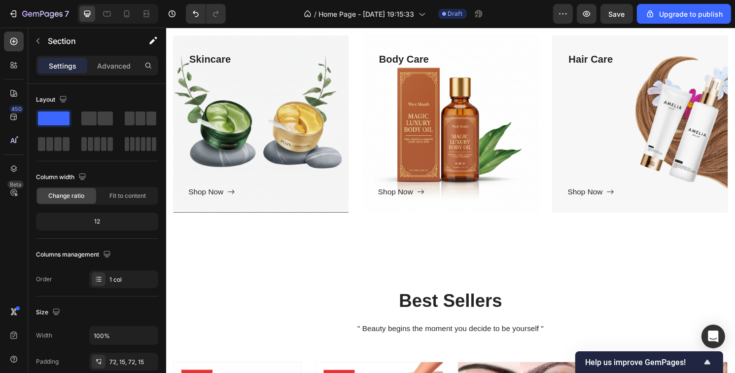
scroll to position [296, 0]
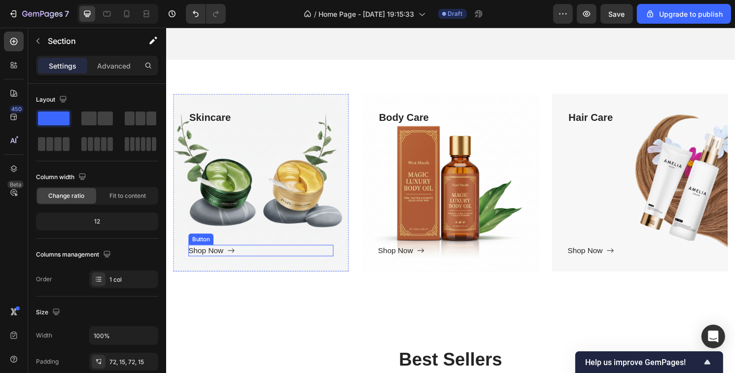
click at [240, 253] on div "Shop Now Button" at bounding box center [264, 259] width 151 height 12
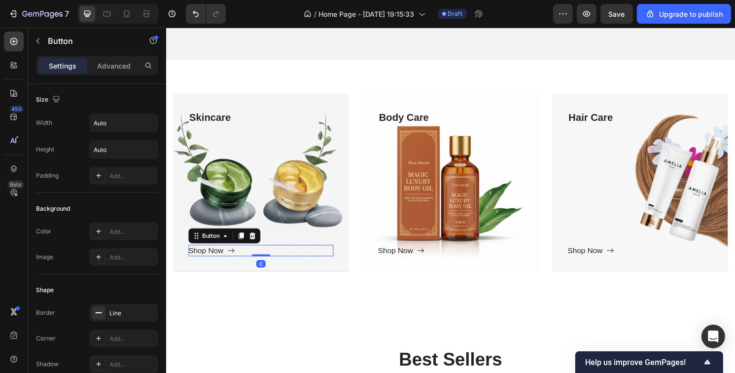
click at [226, 253] on div "Shop Now" at bounding box center [213, 259] width 48 height 12
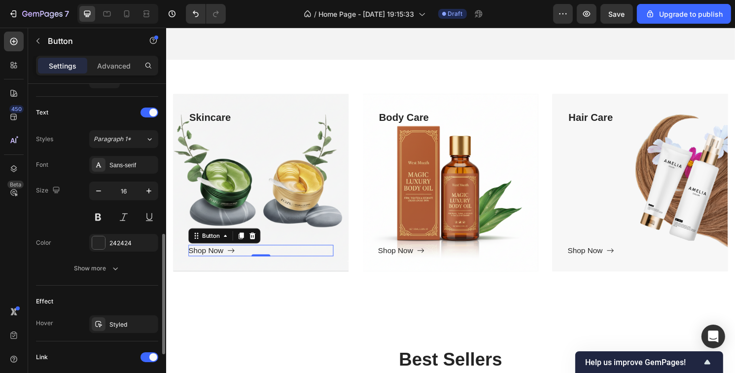
scroll to position [517, 0]
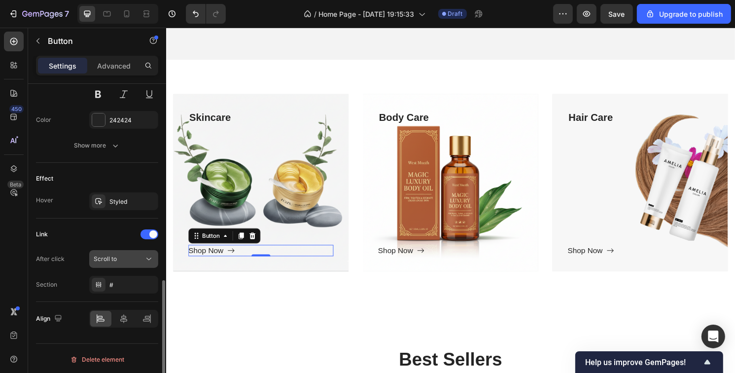
click at [134, 256] on div "Scroll to" at bounding box center [119, 258] width 50 height 9
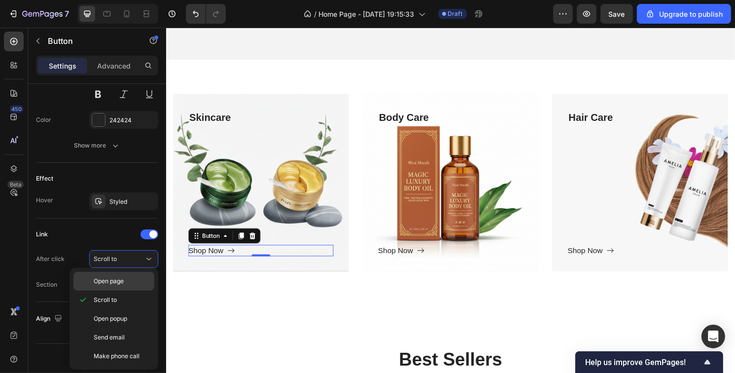
click at [129, 280] on p "Open page" at bounding box center [122, 281] width 56 height 9
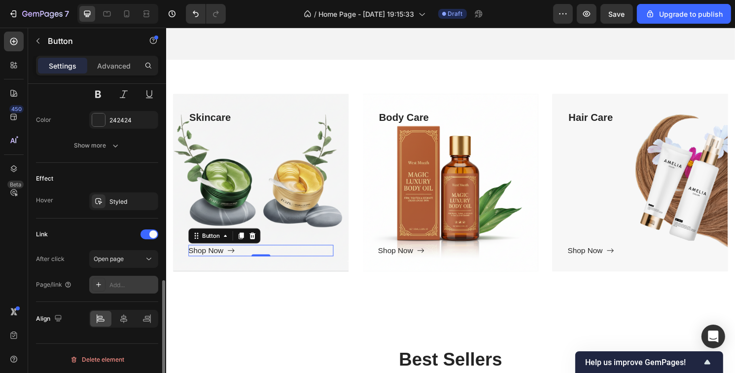
click at [96, 282] on icon at bounding box center [99, 285] width 8 height 8
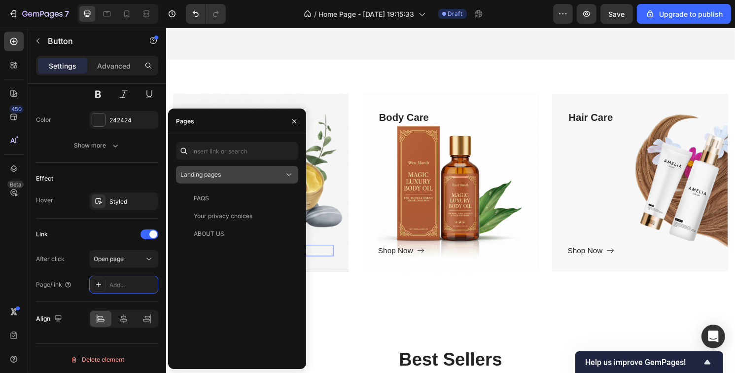
click at [232, 170] on div "Landing pages" at bounding box center [232, 174] width 104 height 9
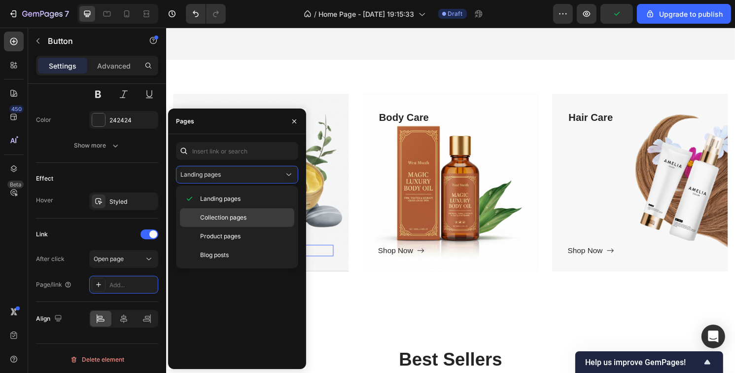
click at [233, 219] on span "Collection pages" at bounding box center [223, 217] width 46 height 9
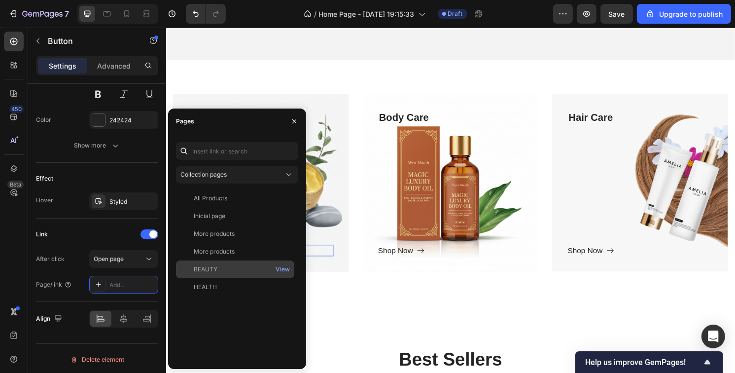
click at [221, 273] on div "BEAUTY" at bounding box center [235, 269] width 110 height 9
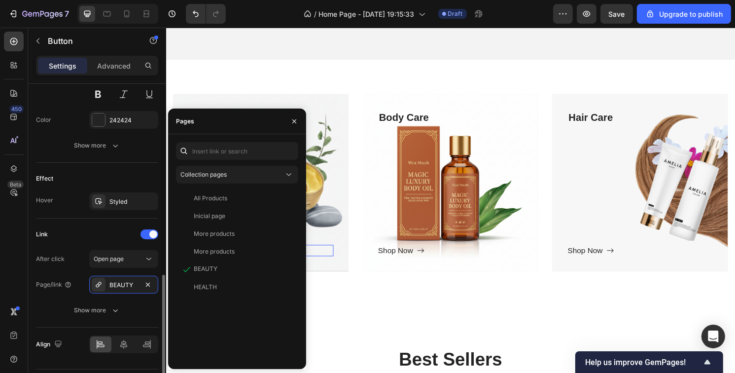
click at [60, 295] on div "After click Open page Page/link BEAUTY Show more" at bounding box center [97, 284] width 122 height 69
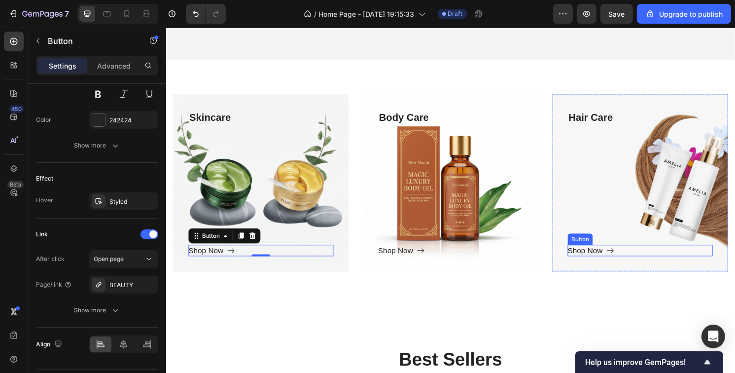
click at [633, 253] on div "Shop Now Button" at bounding box center [658, 259] width 151 height 12
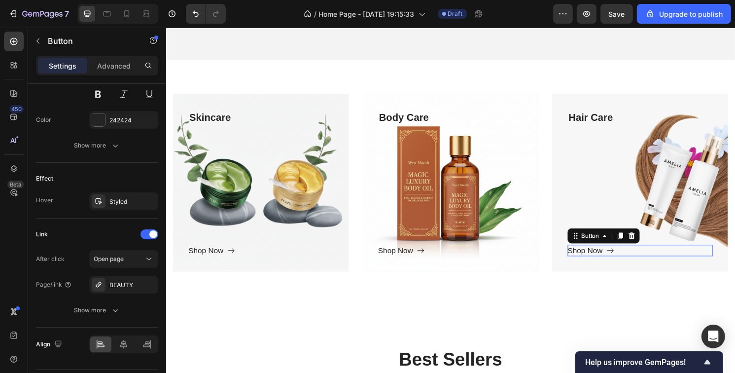
scroll to position [517, 0]
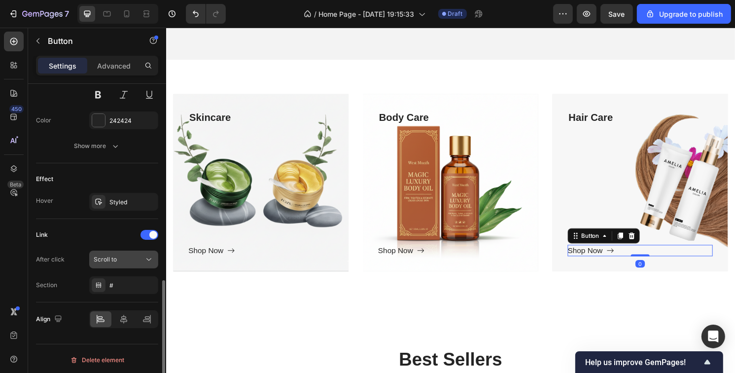
click at [125, 263] on button "Scroll to" at bounding box center [123, 259] width 69 height 18
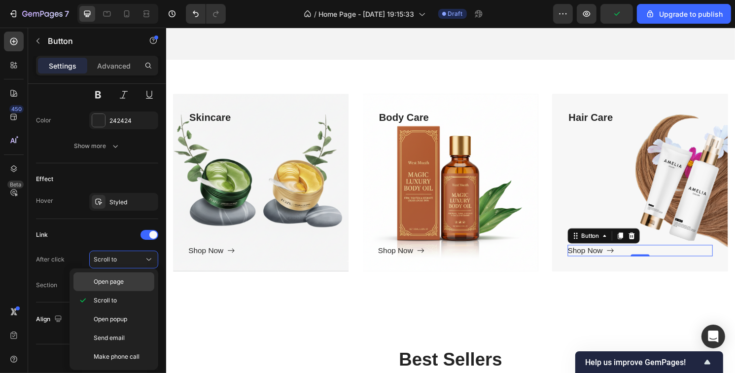
click at [126, 283] on p "Open page" at bounding box center [122, 281] width 56 height 9
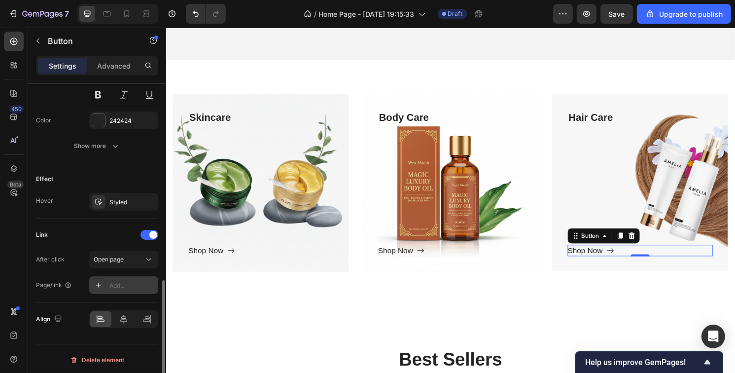
click at [125, 285] on div "Add..." at bounding box center [132, 285] width 46 height 9
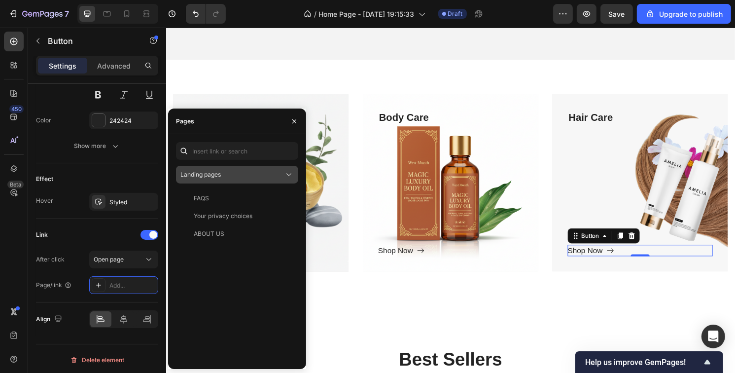
click at [220, 174] on span "Landing pages" at bounding box center [200, 174] width 40 height 7
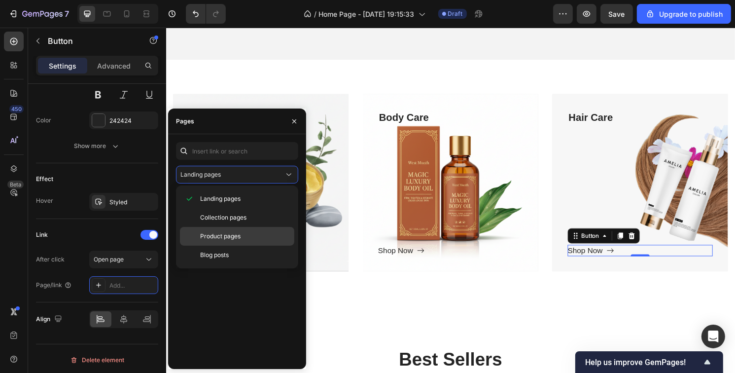
click at [217, 239] on span "Product pages" at bounding box center [220, 236] width 40 height 9
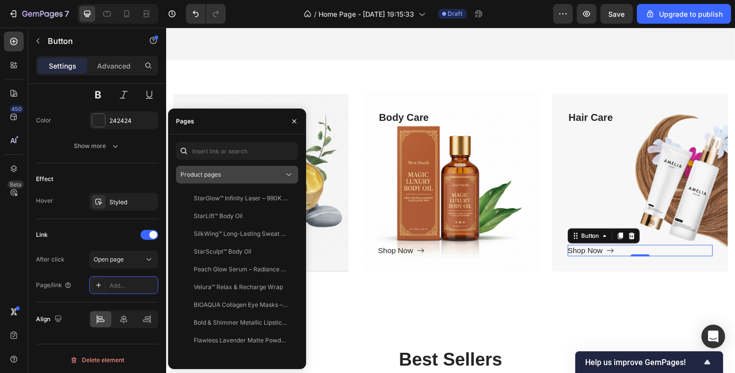
click at [226, 178] on div "Product pages" at bounding box center [232, 174] width 104 height 9
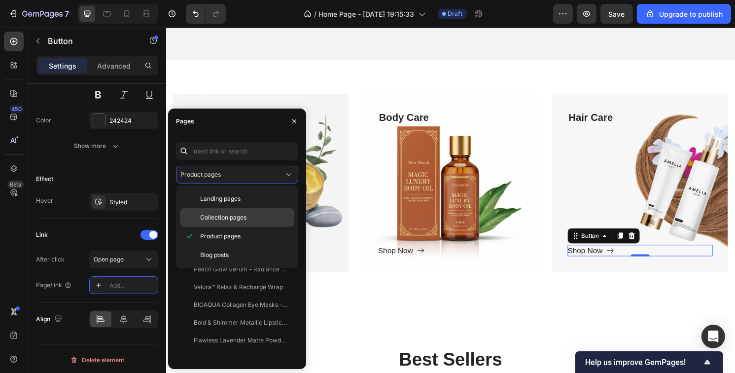
click at [219, 215] on span "Collection pages" at bounding box center [223, 217] width 46 height 9
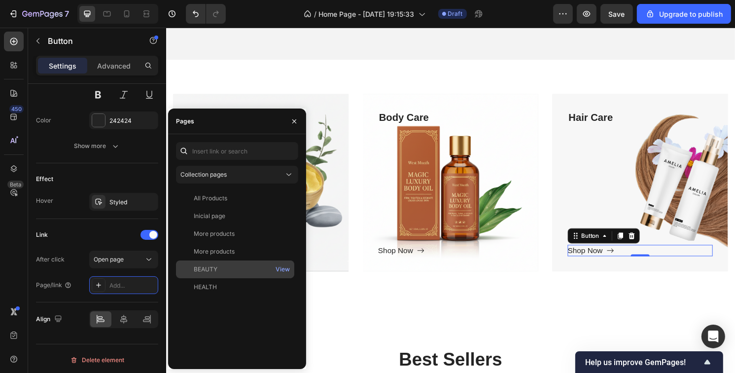
click at [220, 274] on div "BEAUTY View" at bounding box center [235, 269] width 118 height 18
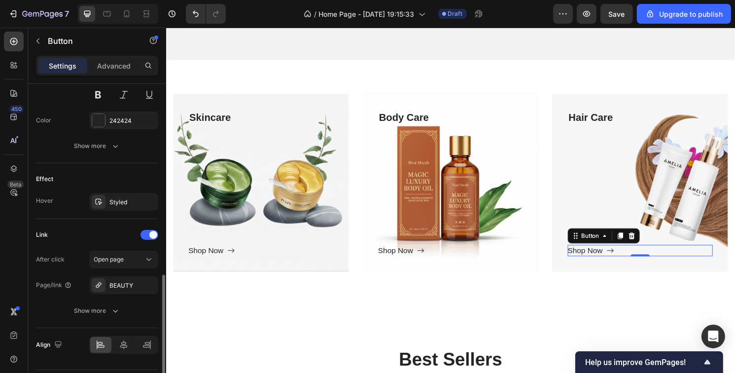
click at [59, 294] on div "After click Open page Page/link BEAUTY Show more" at bounding box center [97, 284] width 122 height 69
click at [81, 312] on div "Show more" at bounding box center [97, 311] width 46 height 10
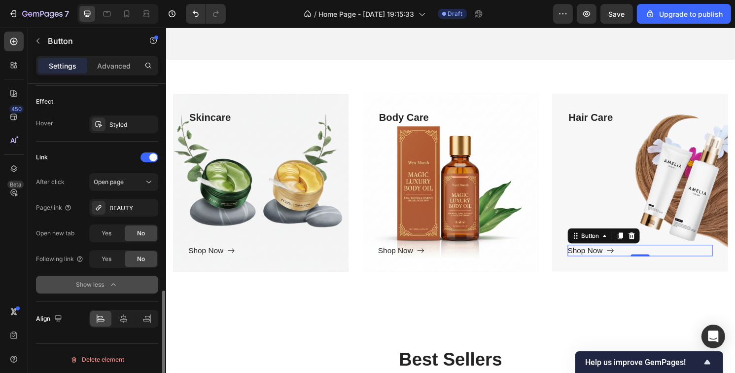
click at [100, 281] on div "Show less" at bounding box center [97, 285] width 42 height 10
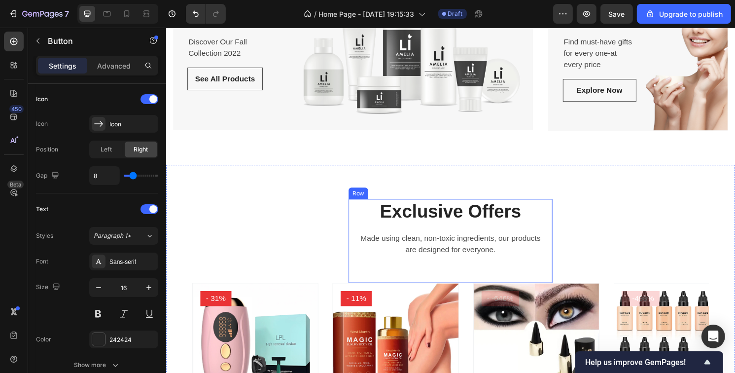
scroll to position [789, 0]
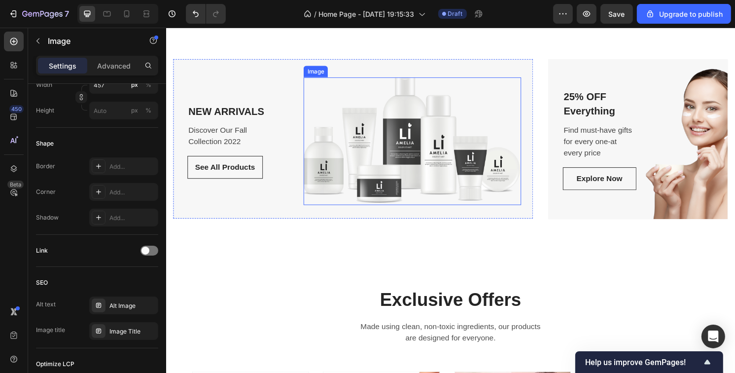
click at [392, 191] on img at bounding box center [421, 145] width 225 height 133
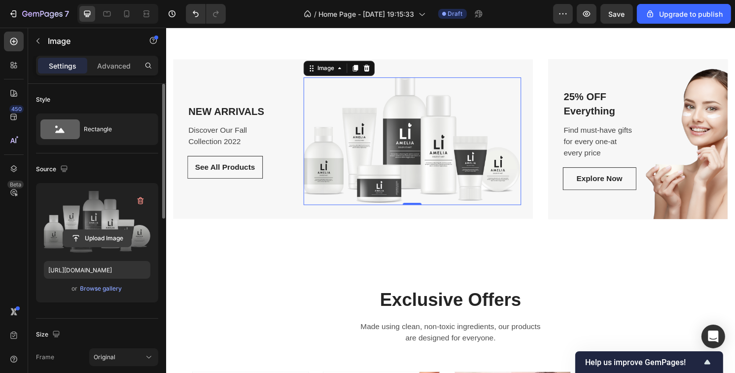
click at [118, 235] on input "file" at bounding box center [97, 238] width 68 height 17
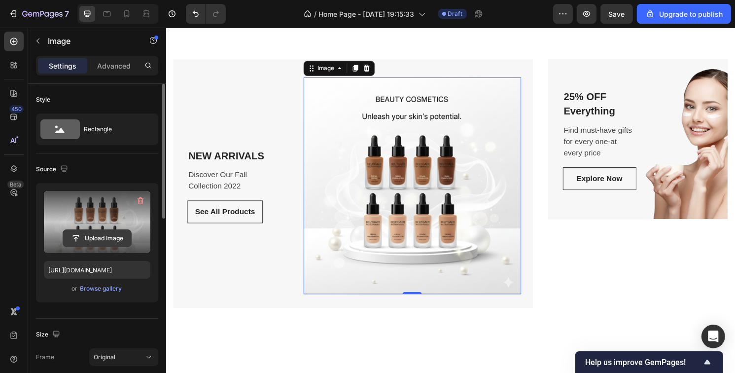
click at [118, 236] on input "file" at bounding box center [97, 238] width 68 height 17
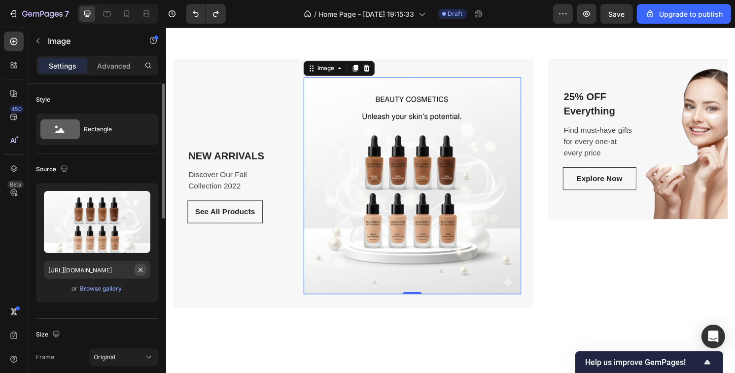
type input "[URL][DOMAIN_NAME]"
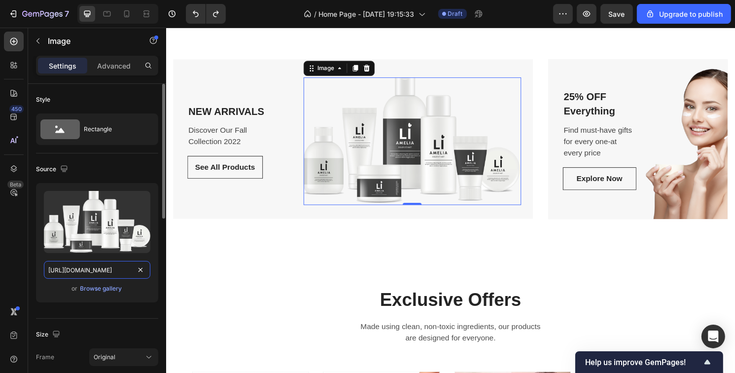
click at [83, 273] on input "[URL][DOMAIN_NAME]" at bounding box center [97, 270] width 106 height 18
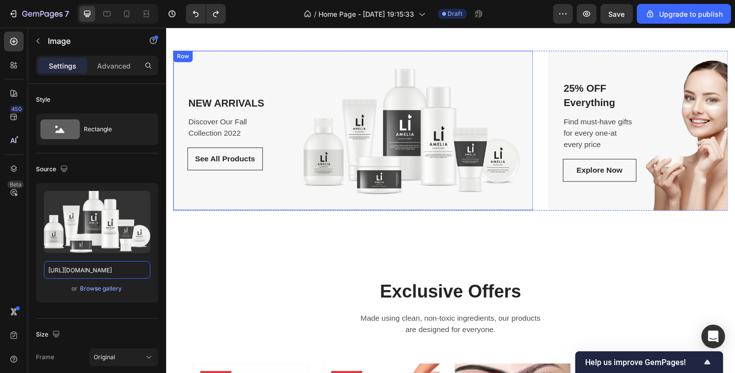
scroll to position [789, 0]
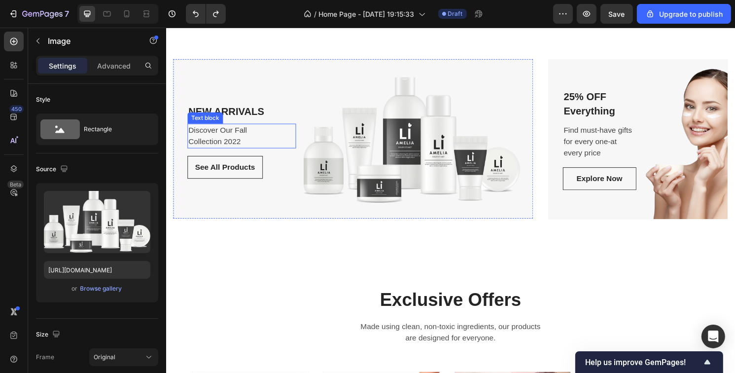
click at [248, 147] on p "Collection 2022" at bounding box center [244, 146] width 111 height 12
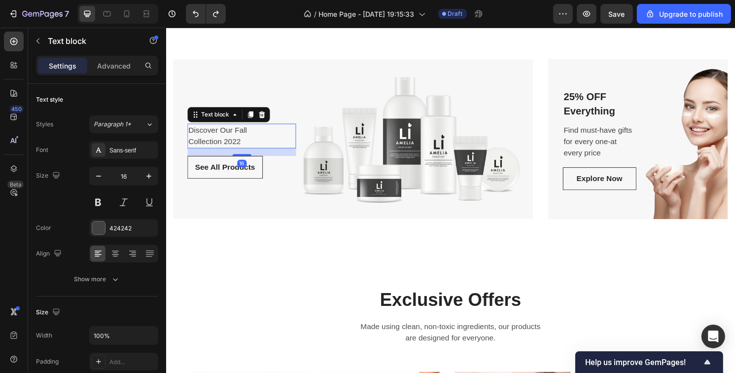
click at [249, 147] on p "Collection 2022" at bounding box center [244, 146] width 111 height 12
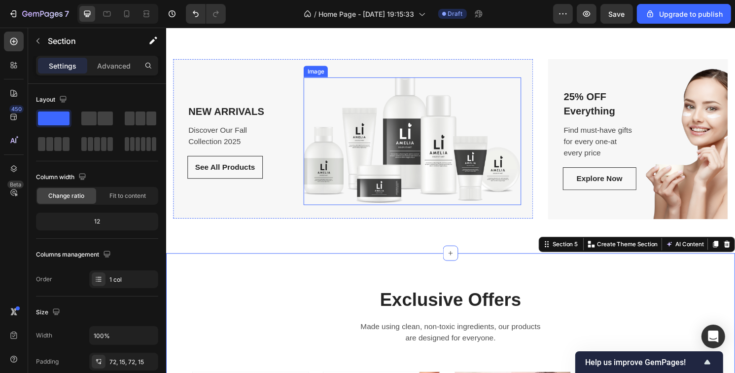
click at [503, 118] on img at bounding box center [421, 145] width 225 height 133
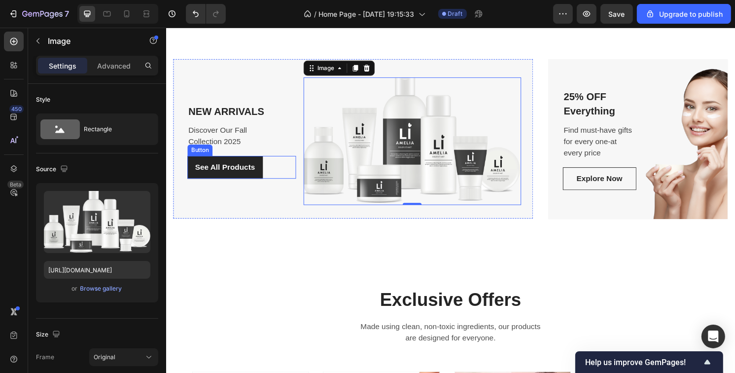
click at [264, 173] on link "See All Products" at bounding box center [227, 173] width 78 height 24
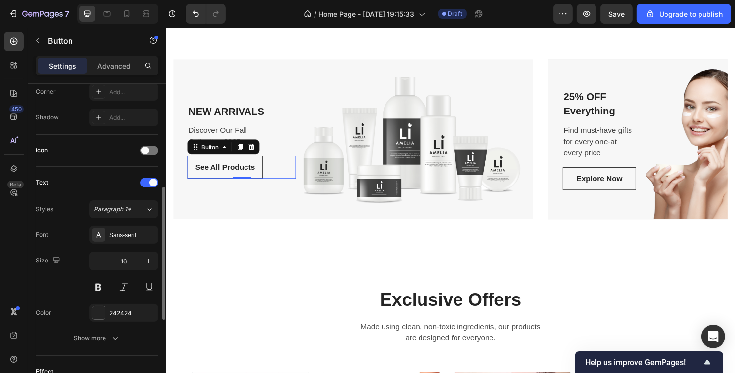
scroll to position [440, 0]
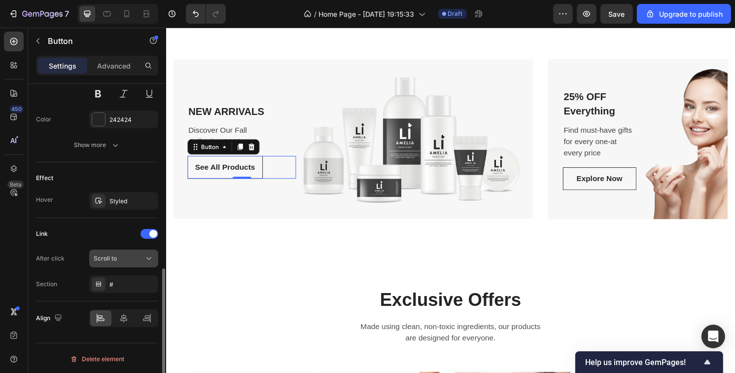
click at [129, 258] on div "Scroll to" at bounding box center [119, 258] width 50 height 9
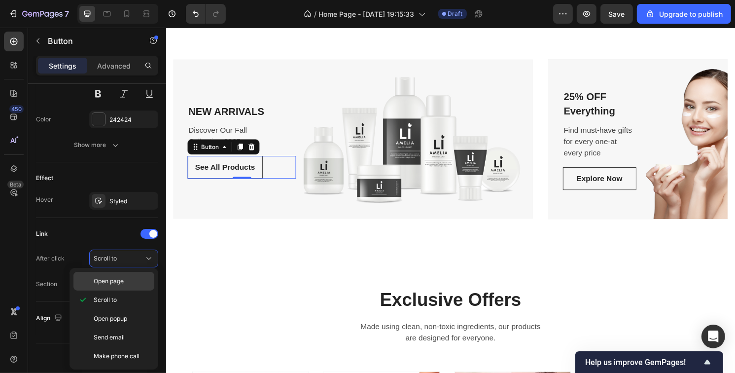
click at [121, 283] on span "Open page" at bounding box center [109, 281] width 30 height 9
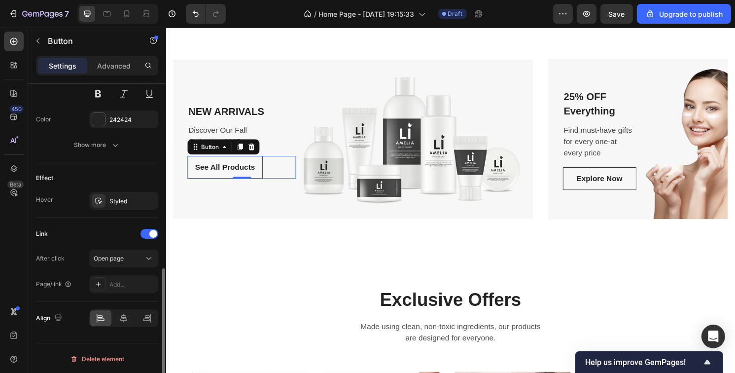
click at [88, 284] on div "Page/link Add..." at bounding box center [97, 284] width 122 height 18
click at [100, 281] on icon at bounding box center [99, 284] width 8 height 8
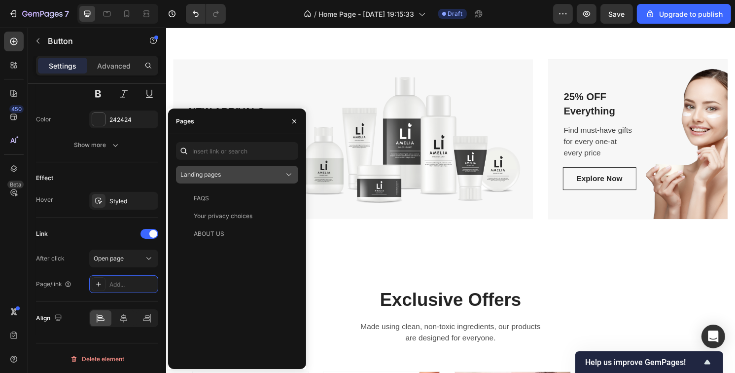
click at [234, 173] on div "Landing pages" at bounding box center [232, 174] width 104 height 9
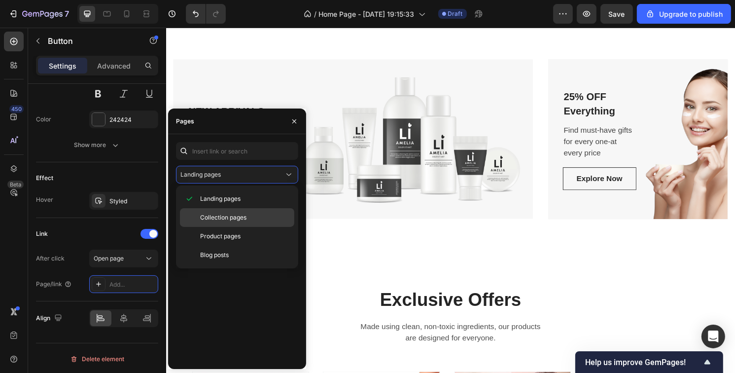
click at [234, 215] on span "Collection pages" at bounding box center [223, 217] width 46 height 9
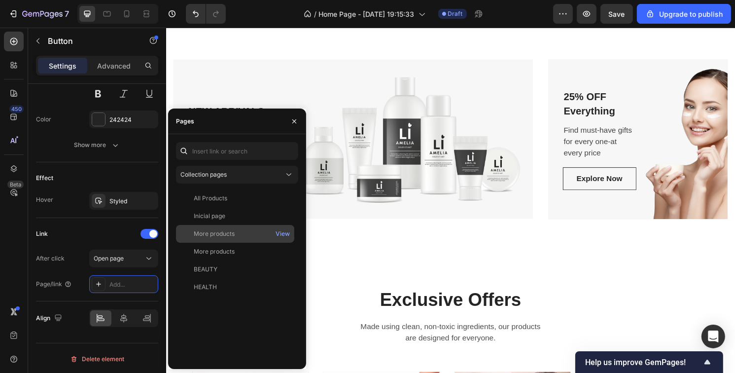
click at [226, 237] on div "More products" at bounding box center [214, 233] width 41 height 9
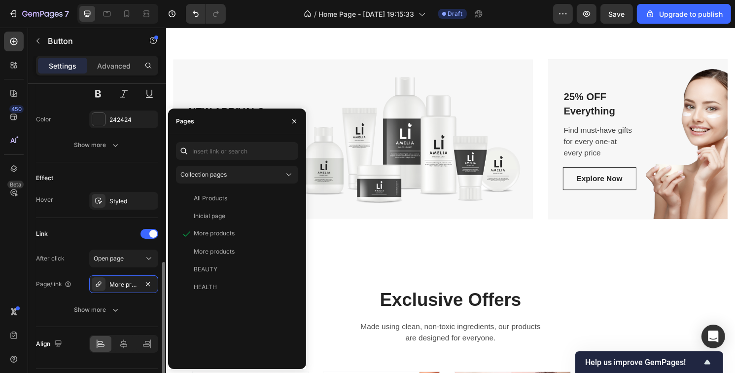
click at [70, 289] on div "Page/link" at bounding box center [54, 284] width 36 height 16
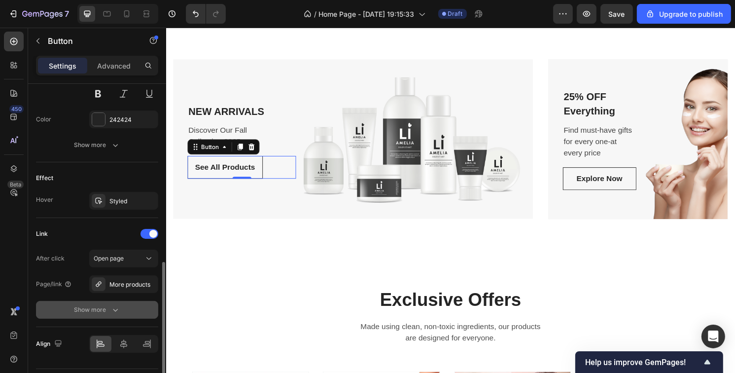
click at [82, 305] on div "Show more" at bounding box center [97, 310] width 46 height 10
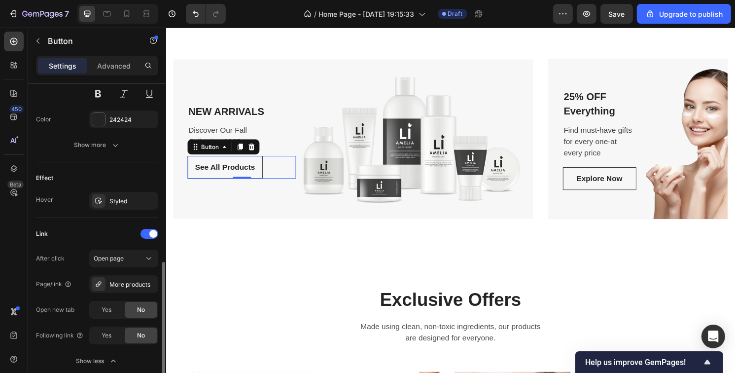
scroll to position [517, 0]
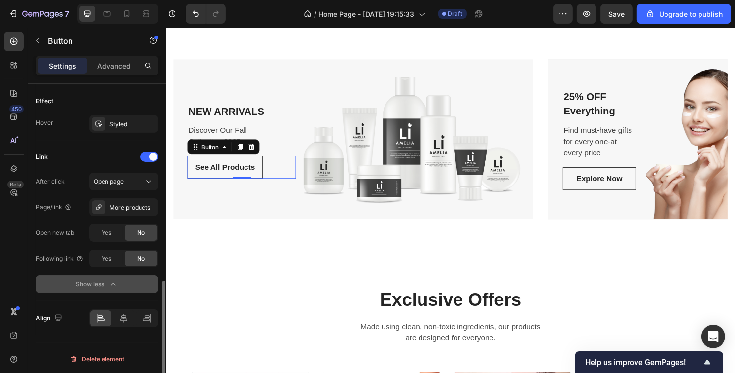
click at [93, 281] on div "Show less" at bounding box center [97, 284] width 42 height 10
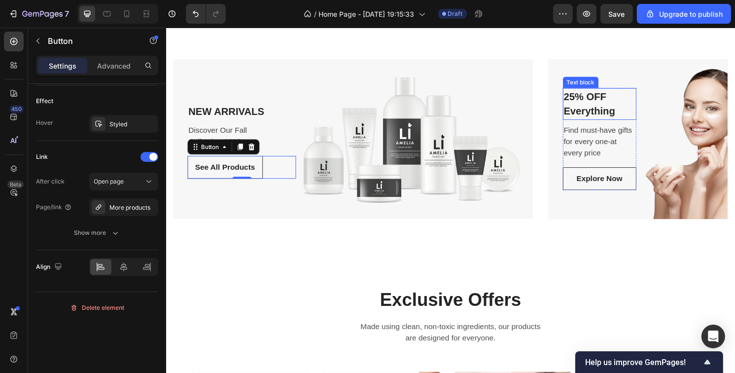
click at [625, 102] on p "25% OFF Everything" at bounding box center [616, 107] width 74 height 31
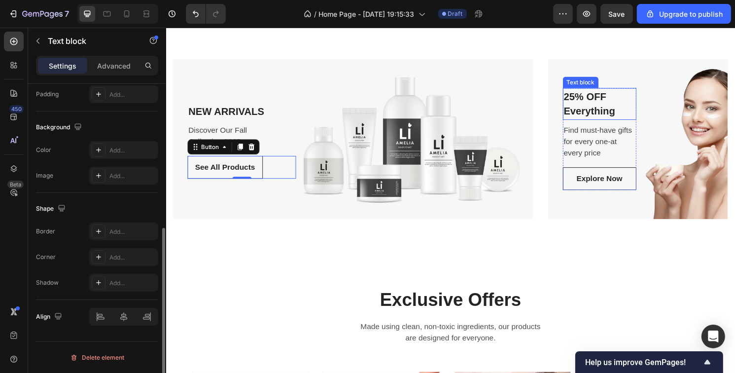
scroll to position [0, 0]
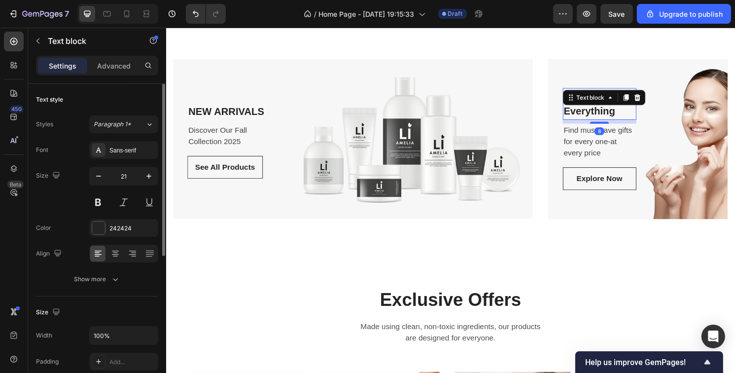
click at [635, 120] on p "25% OFF Everything" at bounding box center [616, 107] width 74 height 31
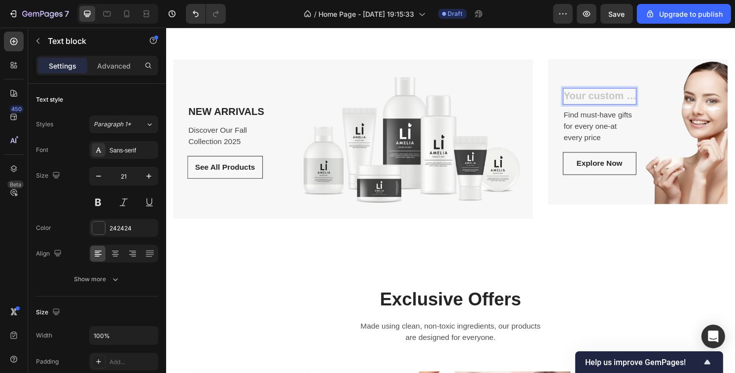
click at [610, 96] on div "Rich Text Editor. Editing area: main" at bounding box center [616, 100] width 76 height 18
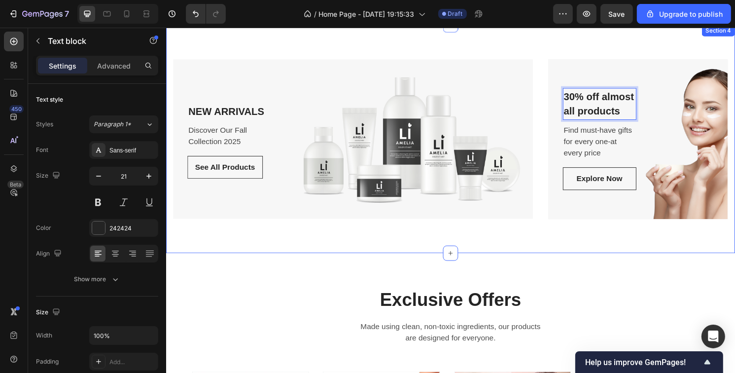
click at [582, 234] on div "NEW ARRIVALS Text block Discover Our Fall Collection 2025 Text block See All Pr…" at bounding box center [462, 143] width 592 height 237
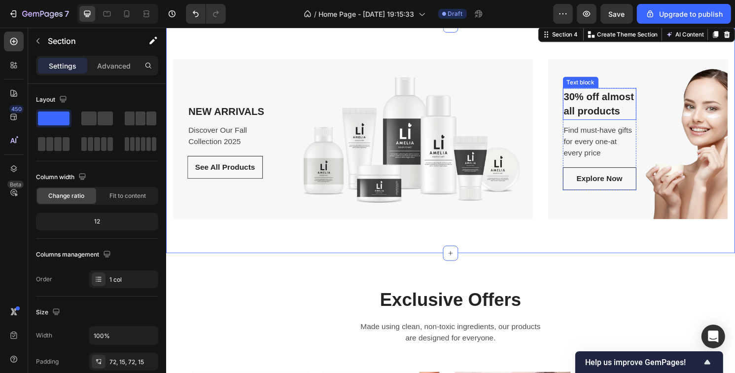
click at [595, 101] on div "30% off almost all products Text block" at bounding box center [616, 107] width 76 height 33
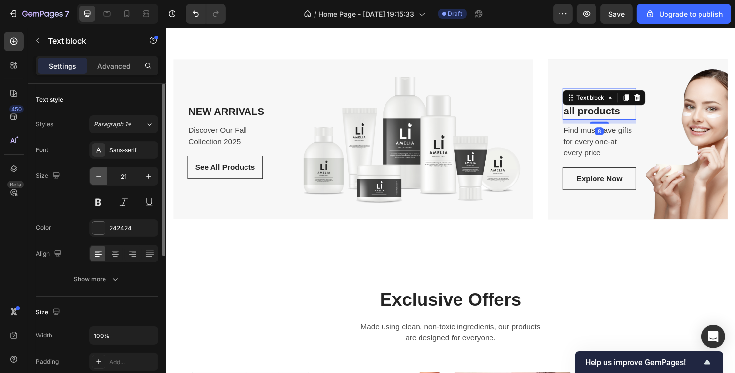
click at [97, 176] on icon "button" at bounding box center [98, 176] width 5 height 1
click at [95, 177] on icon "button" at bounding box center [99, 176] width 10 height 10
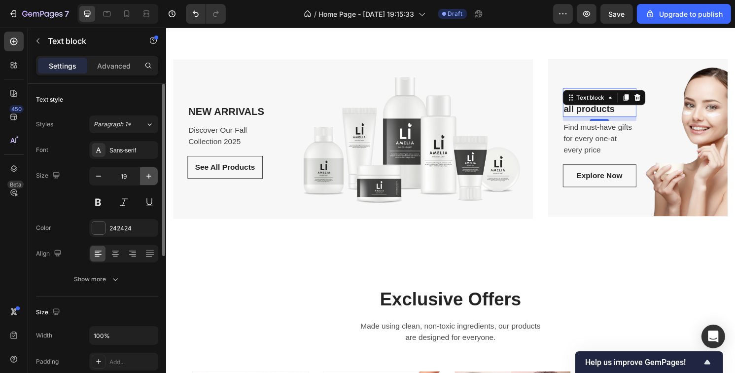
click at [153, 176] on icon "button" at bounding box center [149, 176] width 10 height 10
type input "20"
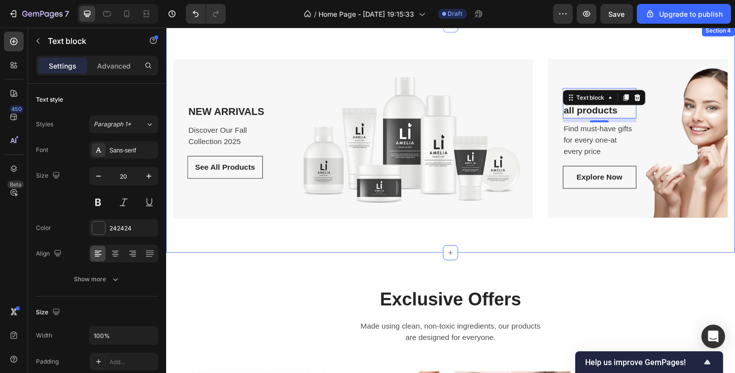
click at [541, 240] on div "NEW ARRIVALS Text block Discover Our Fall Collection 2025 Text block See All Pr…" at bounding box center [462, 143] width 592 height 237
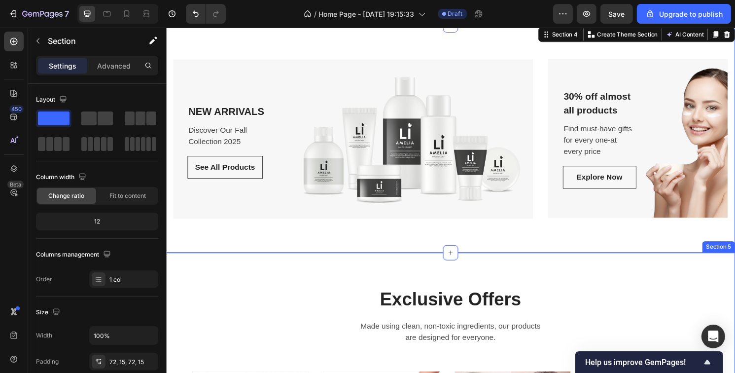
scroll to position [838, 0]
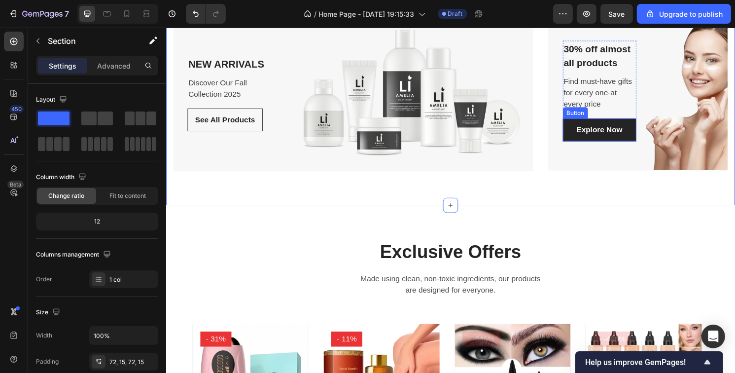
click at [643, 133] on link "Explore Now" at bounding box center [616, 134] width 76 height 24
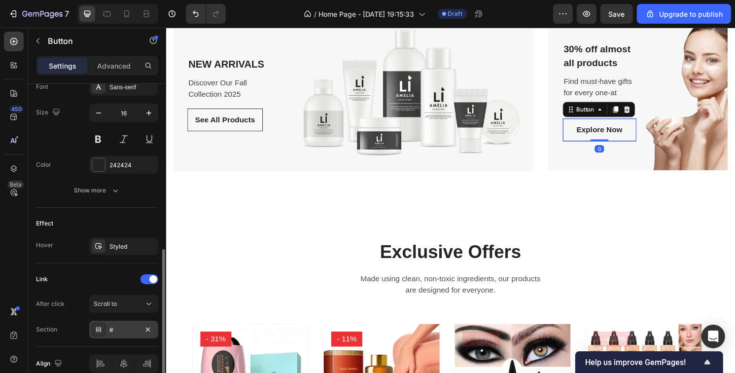
scroll to position [440, 0]
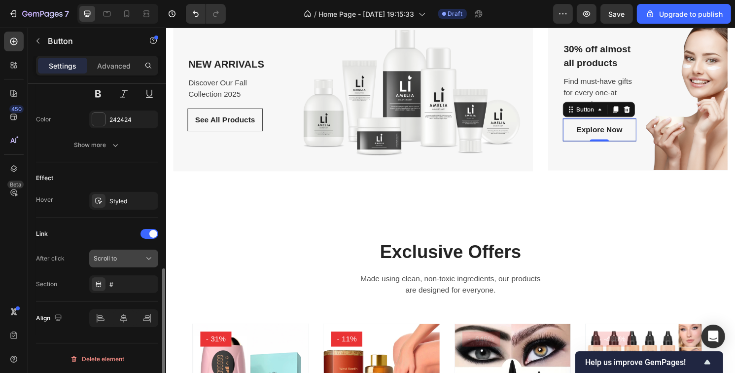
click at [132, 256] on div "Scroll to" at bounding box center [119, 258] width 50 height 9
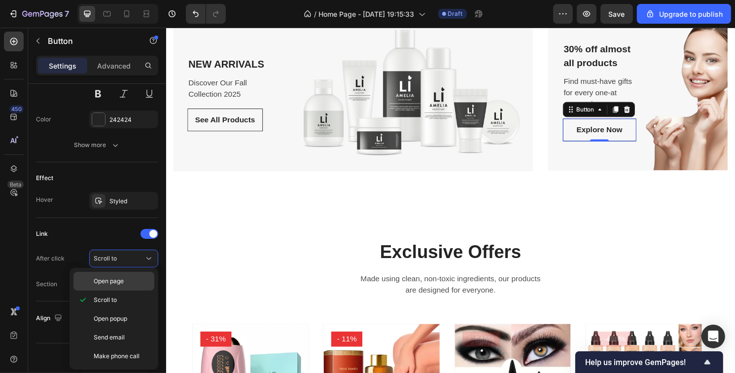
click at [125, 287] on div "Open page" at bounding box center [113, 281] width 81 height 19
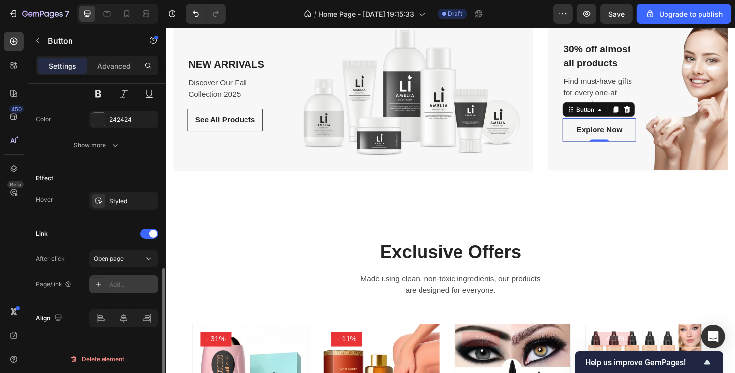
click at [126, 287] on div "Add..." at bounding box center [132, 284] width 46 height 9
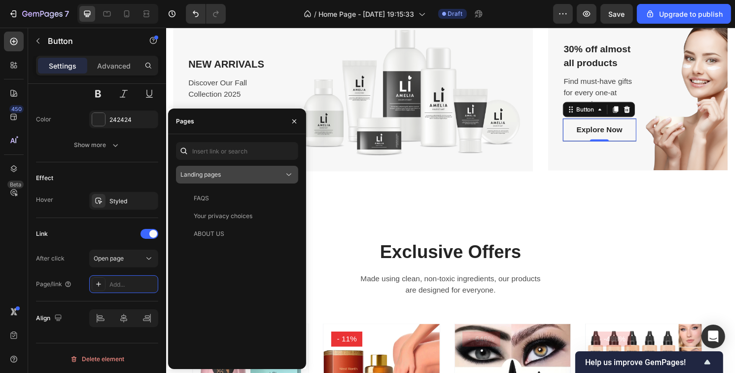
click at [251, 172] on div "Landing pages" at bounding box center [232, 174] width 104 height 9
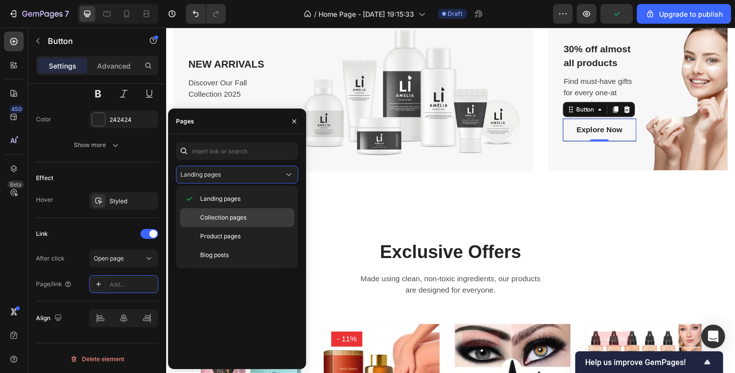
click at [243, 222] on div "Collection pages" at bounding box center [237, 217] width 114 height 19
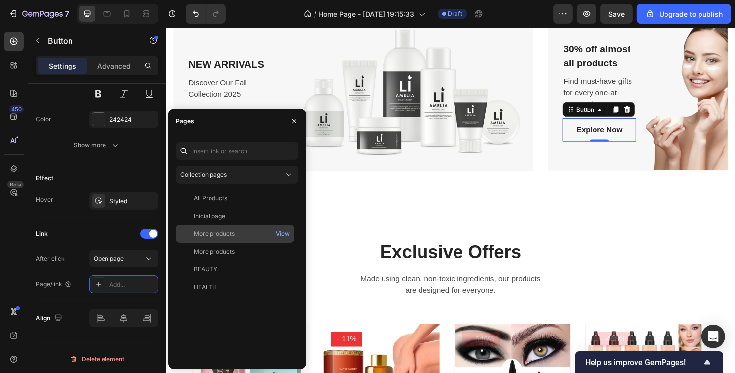
click at [220, 235] on div "More products" at bounding box center [214, 233] width 41 height 9
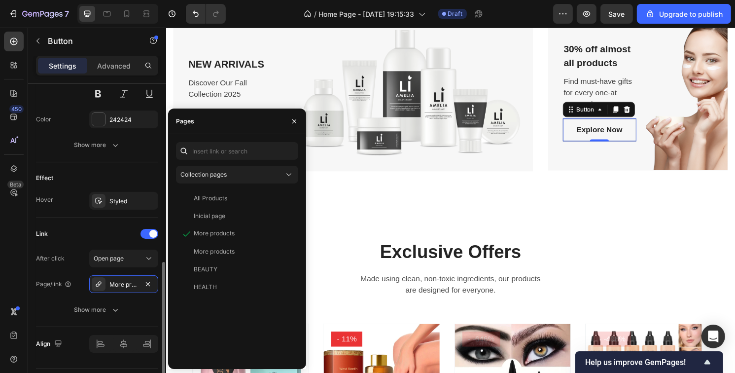
click at [77, 267] on div "After click Open page Page/link More products Show more" at bounding box center [97, 283] width 122 height 69
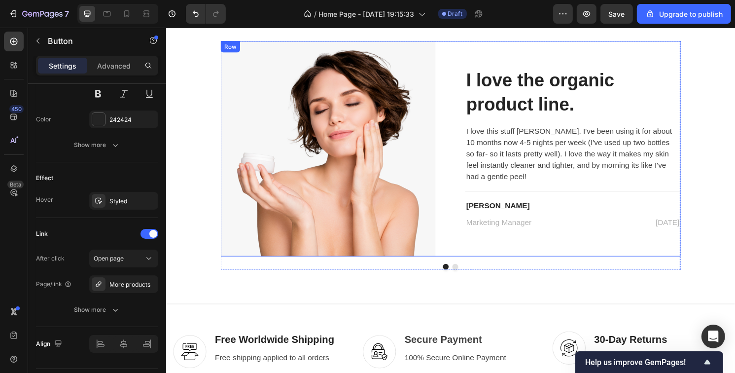
scroll to position [1364, 0]
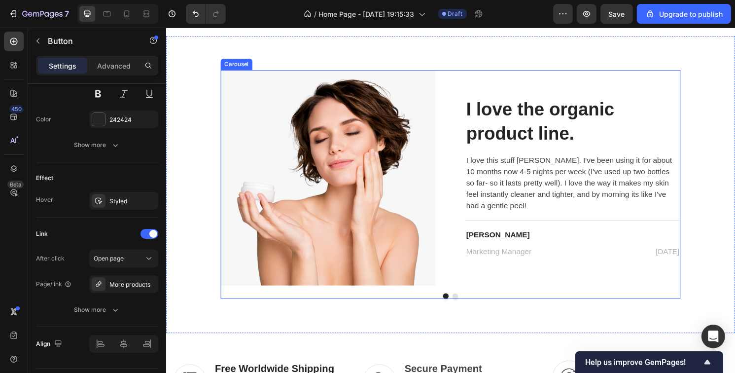
click at [463, 305] on button "Dot" at bounding box center [466, 307] width 6 height 6
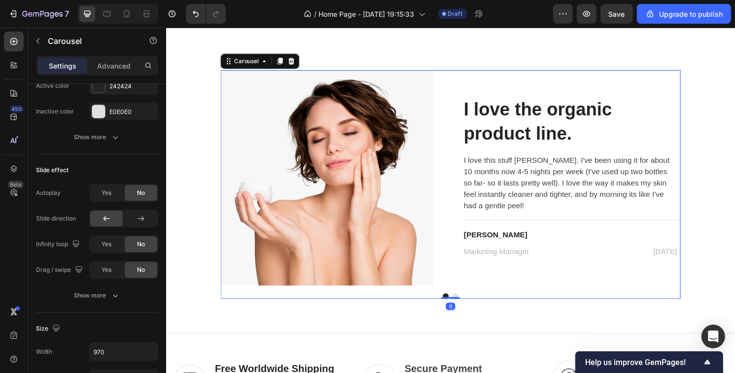
scroll to position [0, 0]
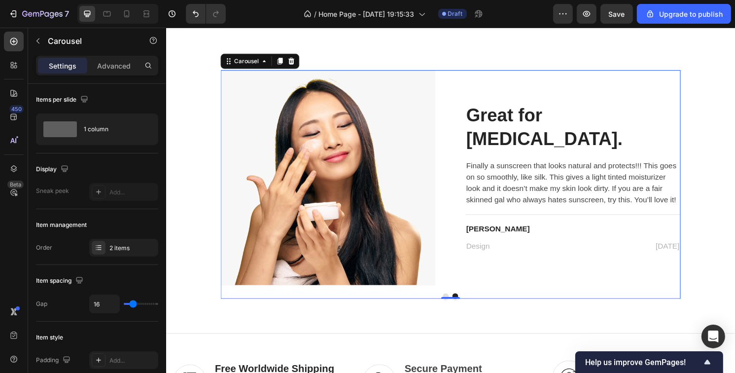
click at [454, 304] on button "Dot" at bounding box center [457, 307] width 6 height 6
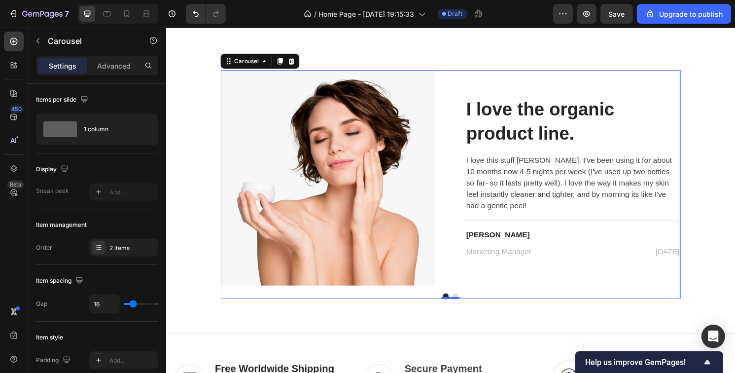
click at [463, 304] on button "Dot" at bounding box center [466, 307] width 6 height 6
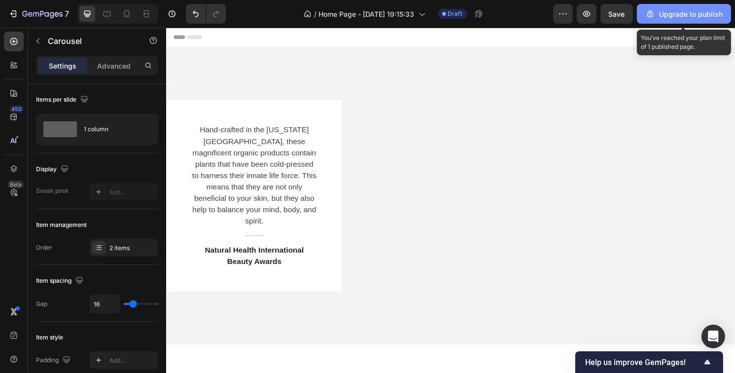
click at [684, 14] on div "Upgrade to publish" at bounding box center [683, 14] width 77 height 10
